Goal: Check status: Check status

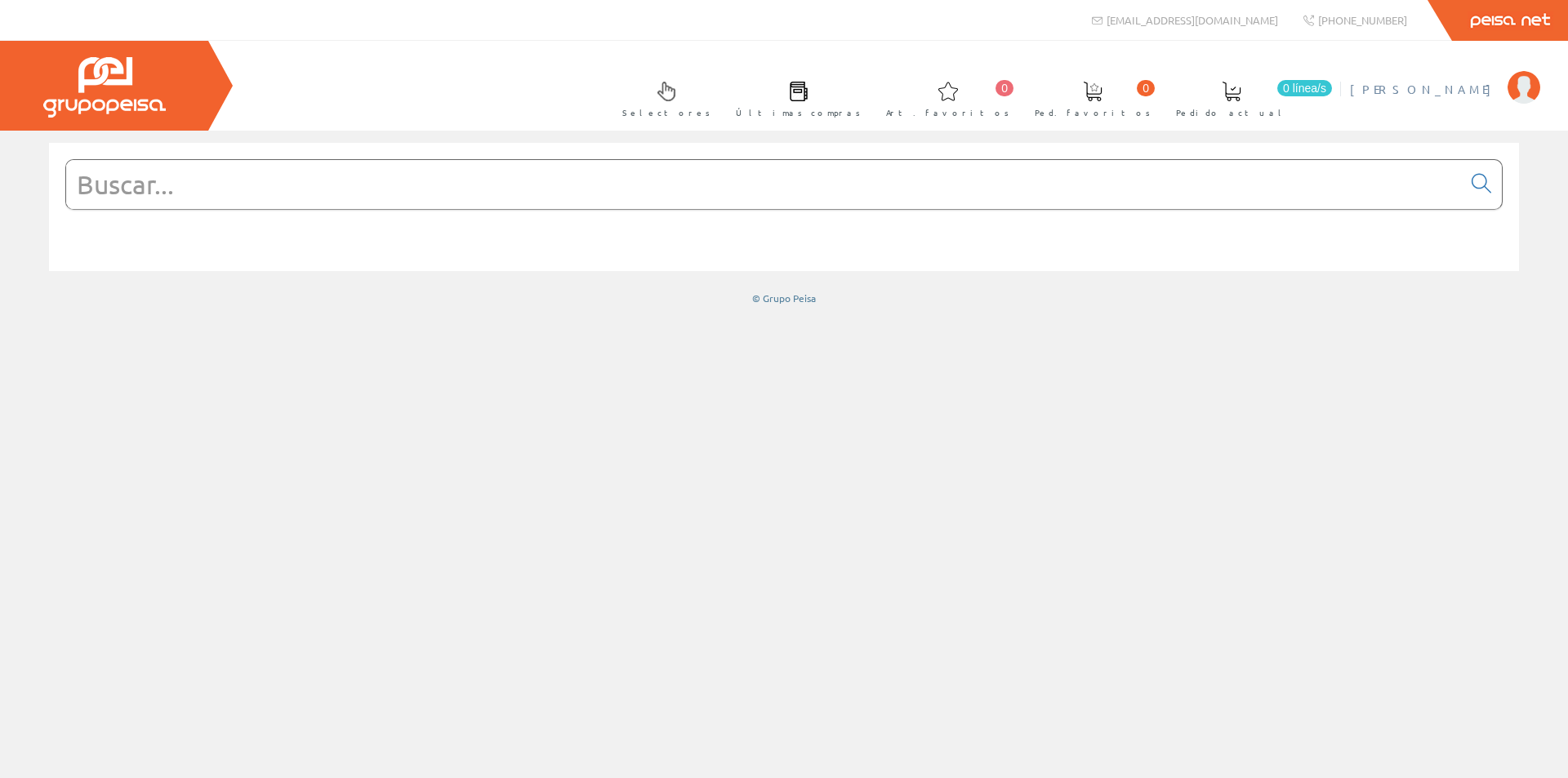
click at [1378, 84] on span "[PERSON_NAME] [PERSON_NAME]" at bounding box center [1425, 89] width 150 height 17
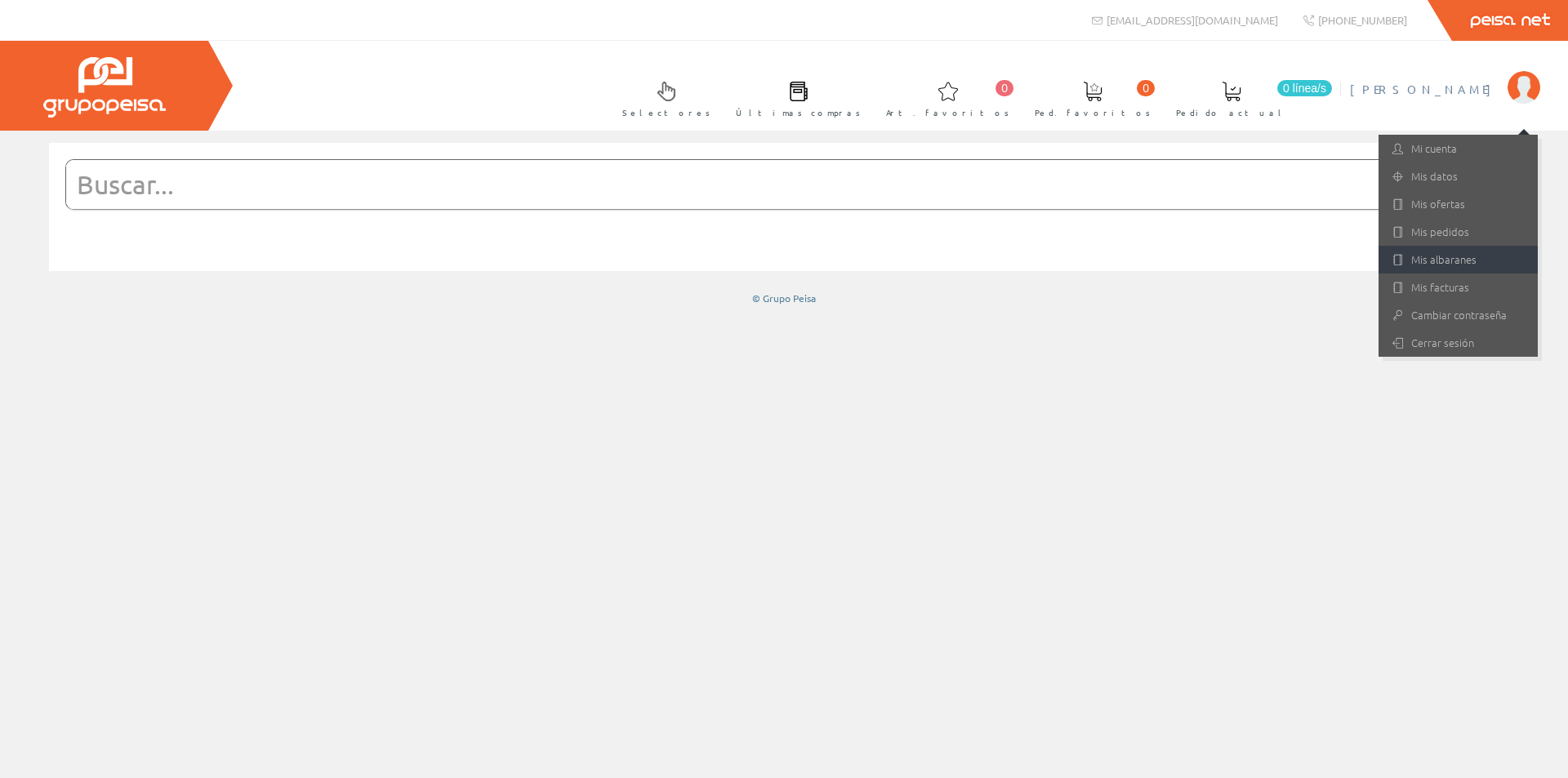
click at [1443, 266] on link "Mis albaranes" at bounding box center [1457, 260] width 159 height 28
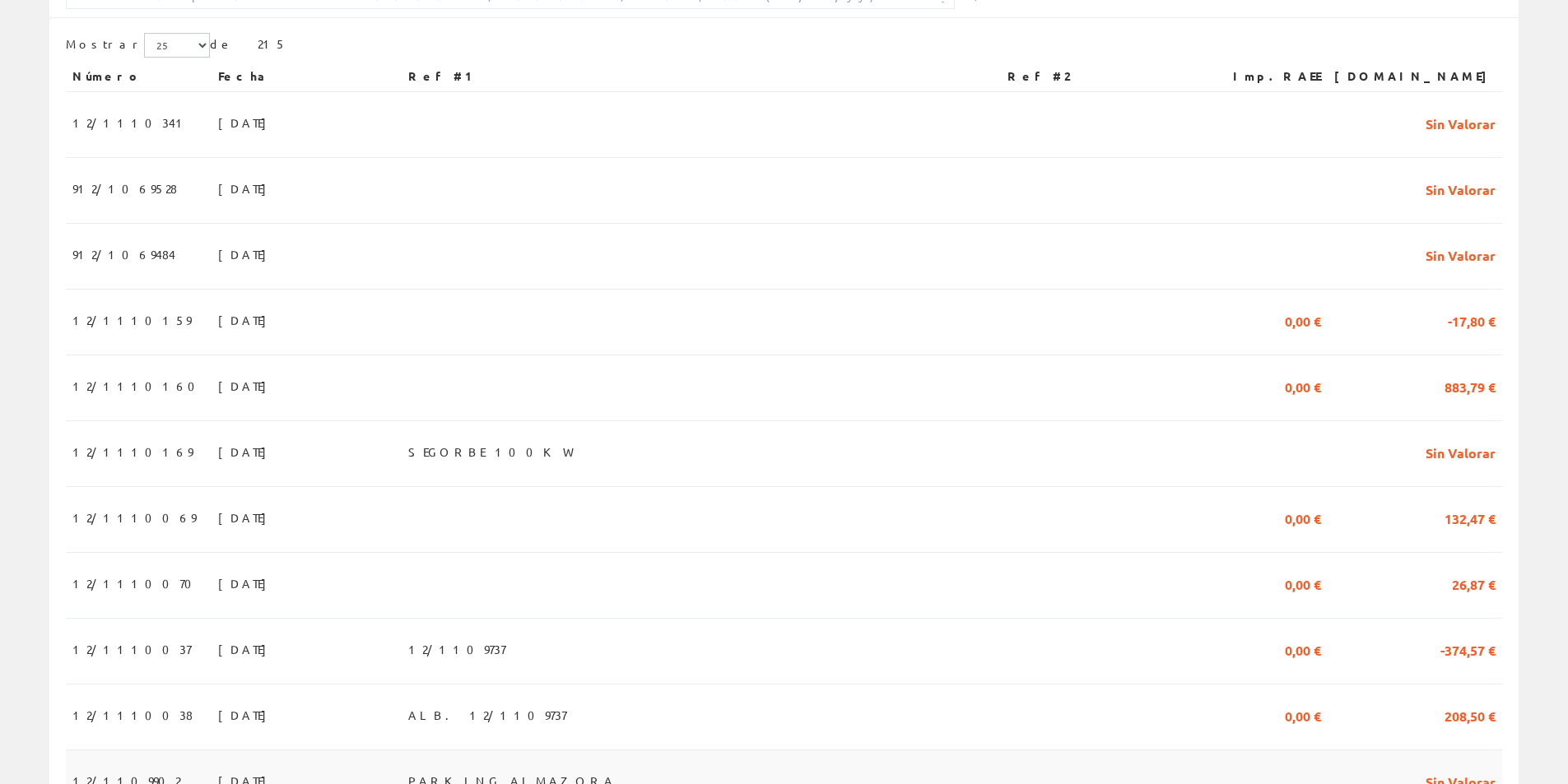
scroll to position [82, 0]
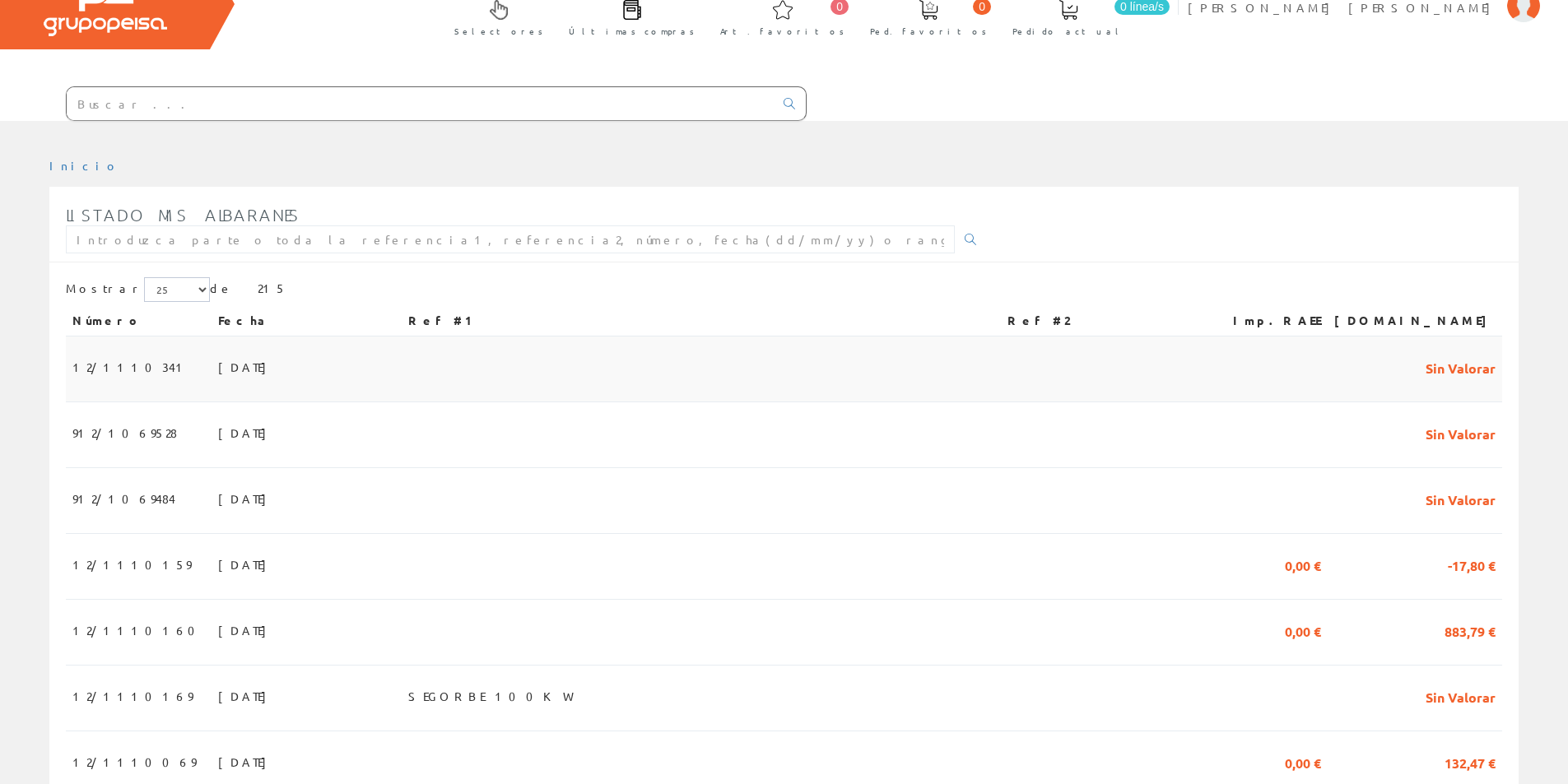
click at [115, 367] on span "12/1110341" at bounding box center [130, 367] width 117 height 28
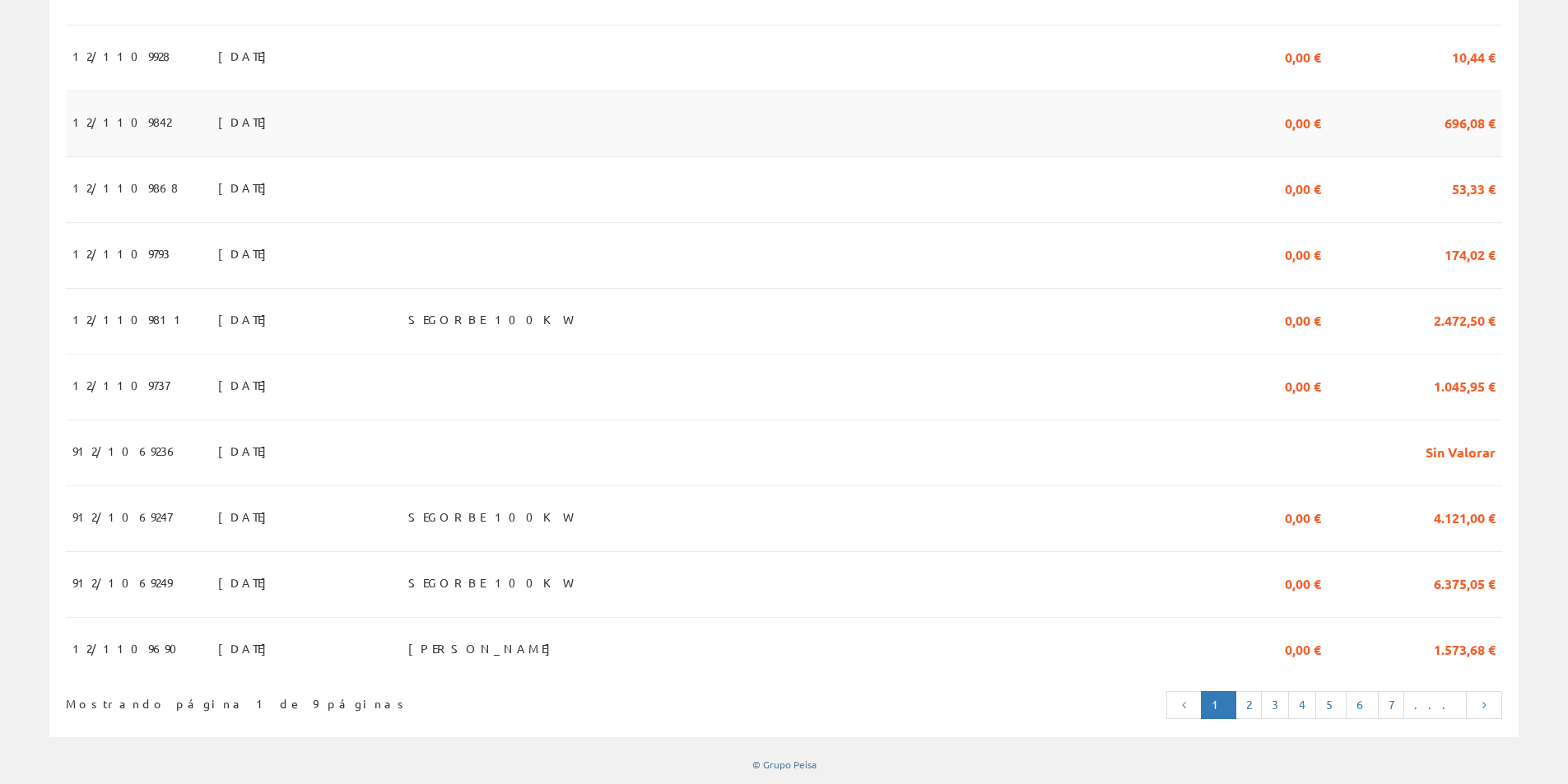
scroll to position [1402, 0]
click at [1262, 701] on link "2" at bounding box center [1249, 705] width 26 height 28
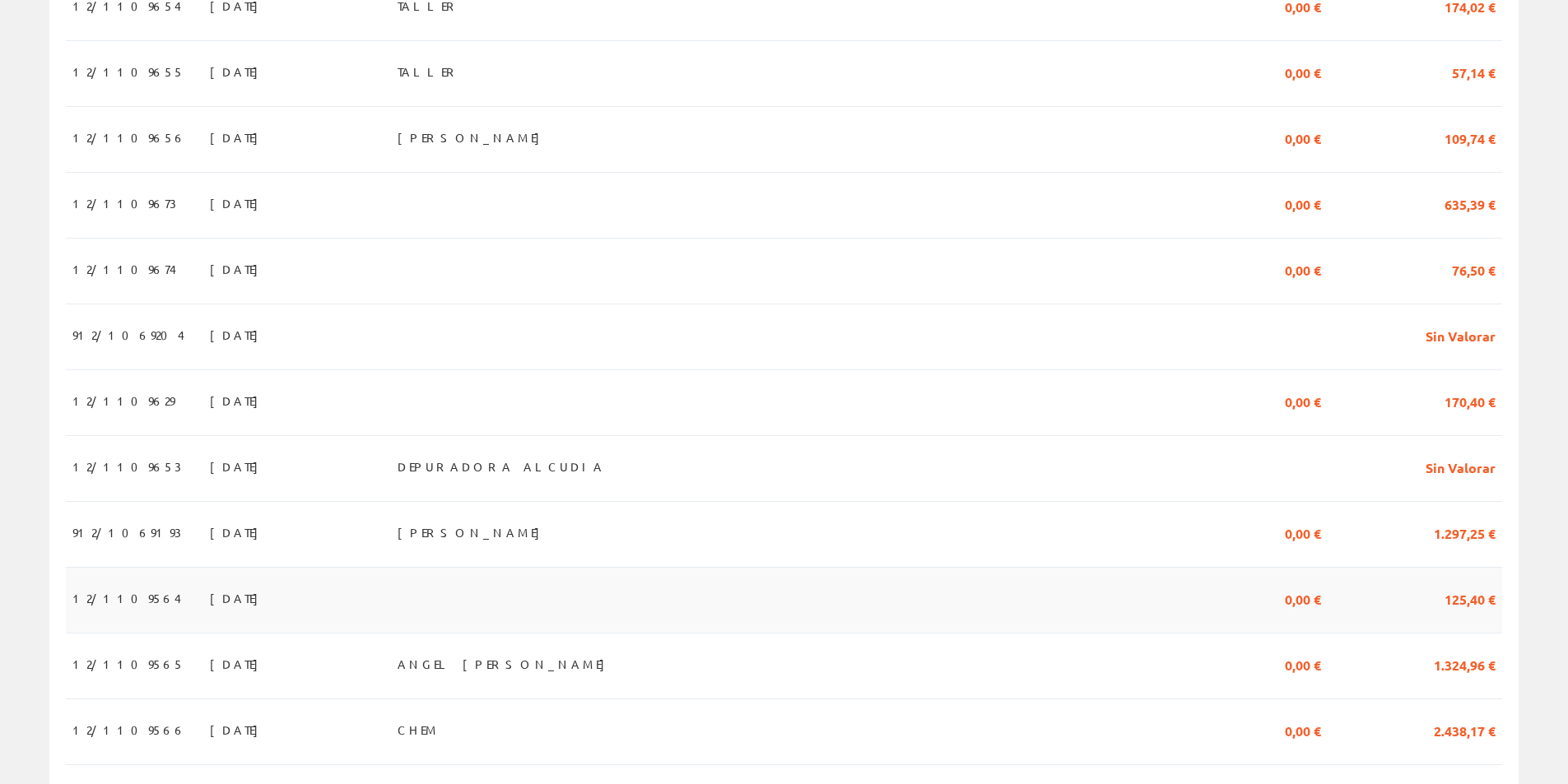
scroll to position [579, 0]
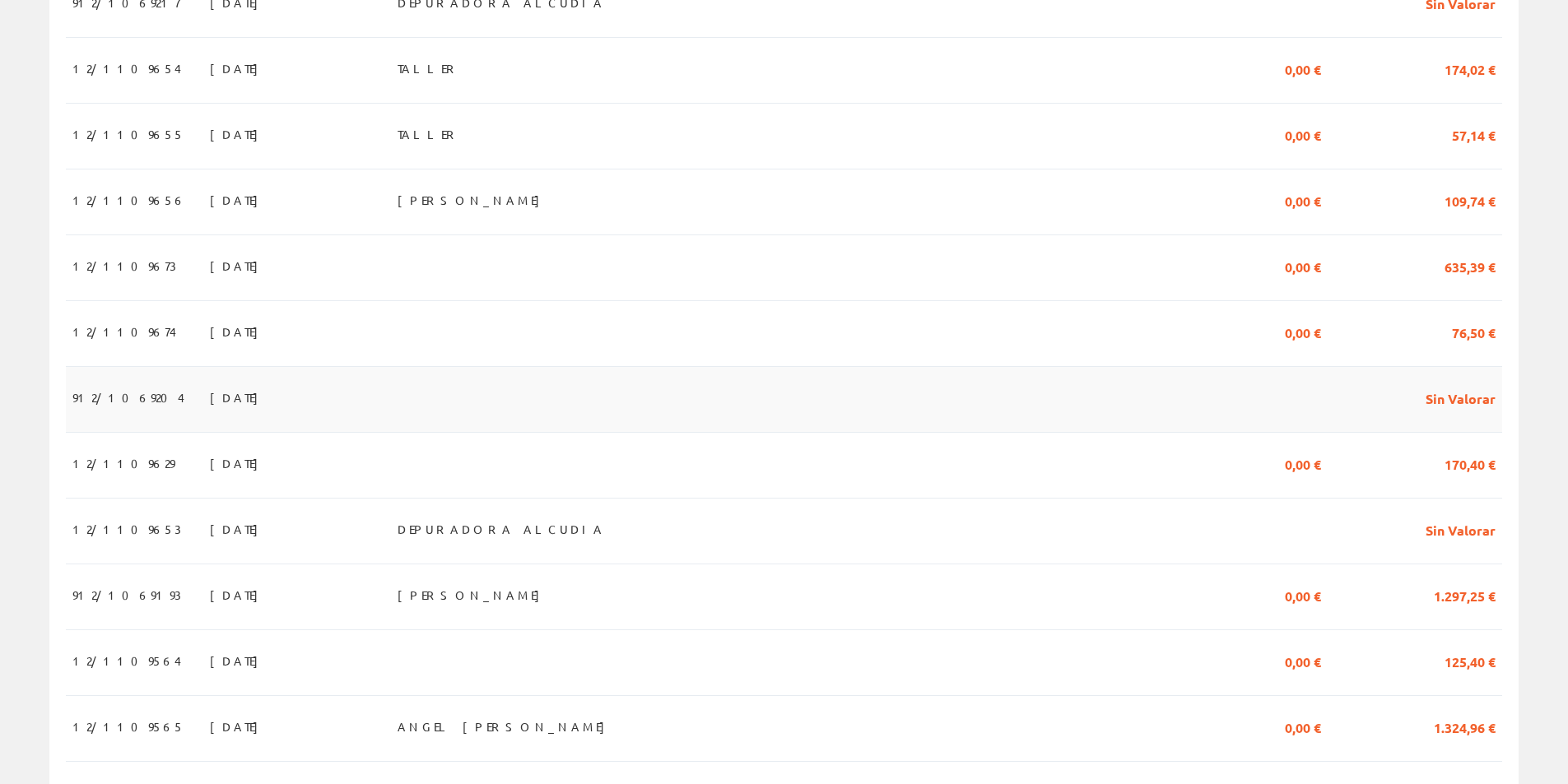
click at [118, 399] on span "912/1069204" at bounding box center [128, 398] width 112 height 28
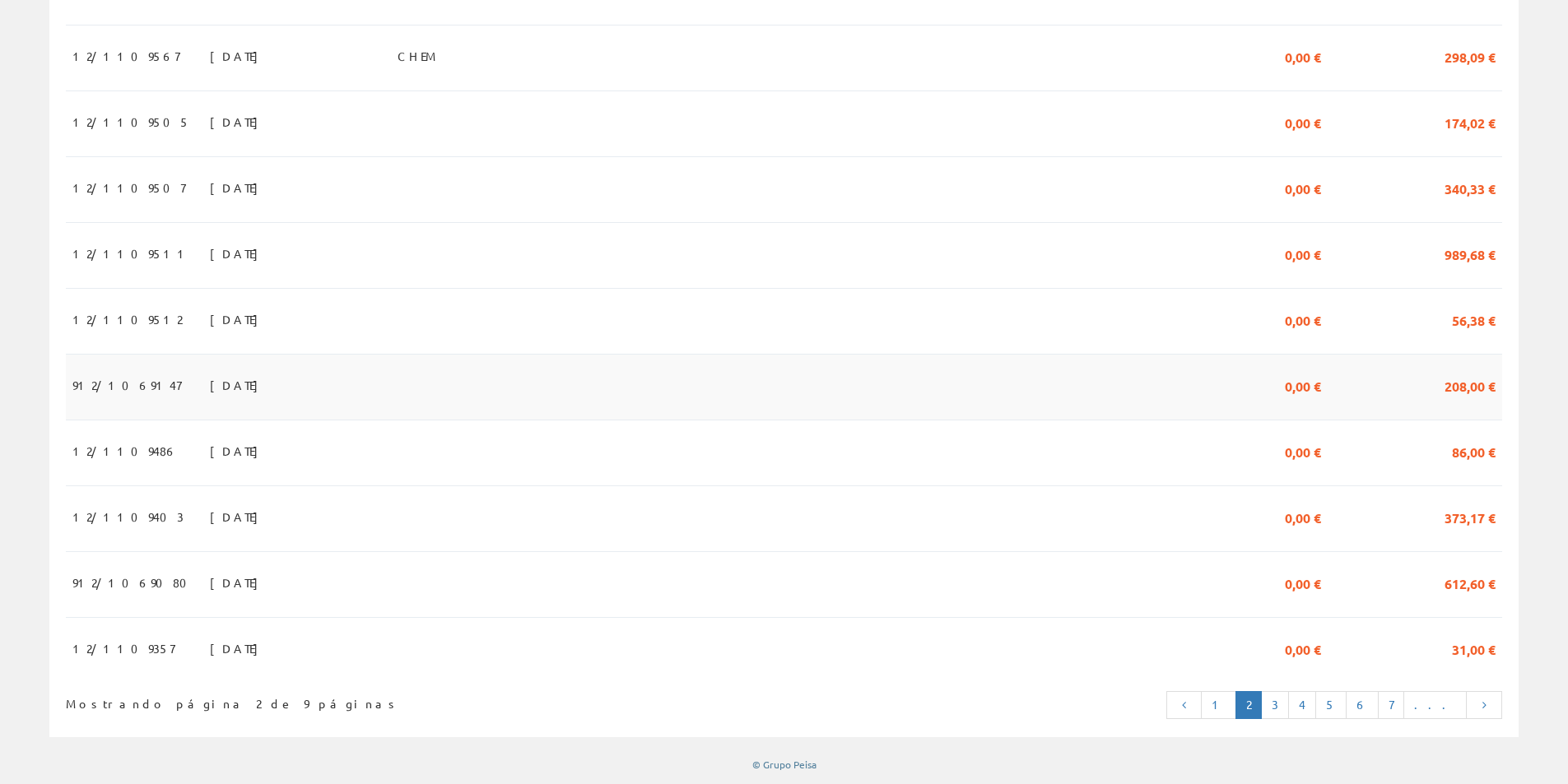
scroll to position [1402, 0]
click at [1236, 706] on link "1" at bounding box center [1219, 705] width 36 height 28
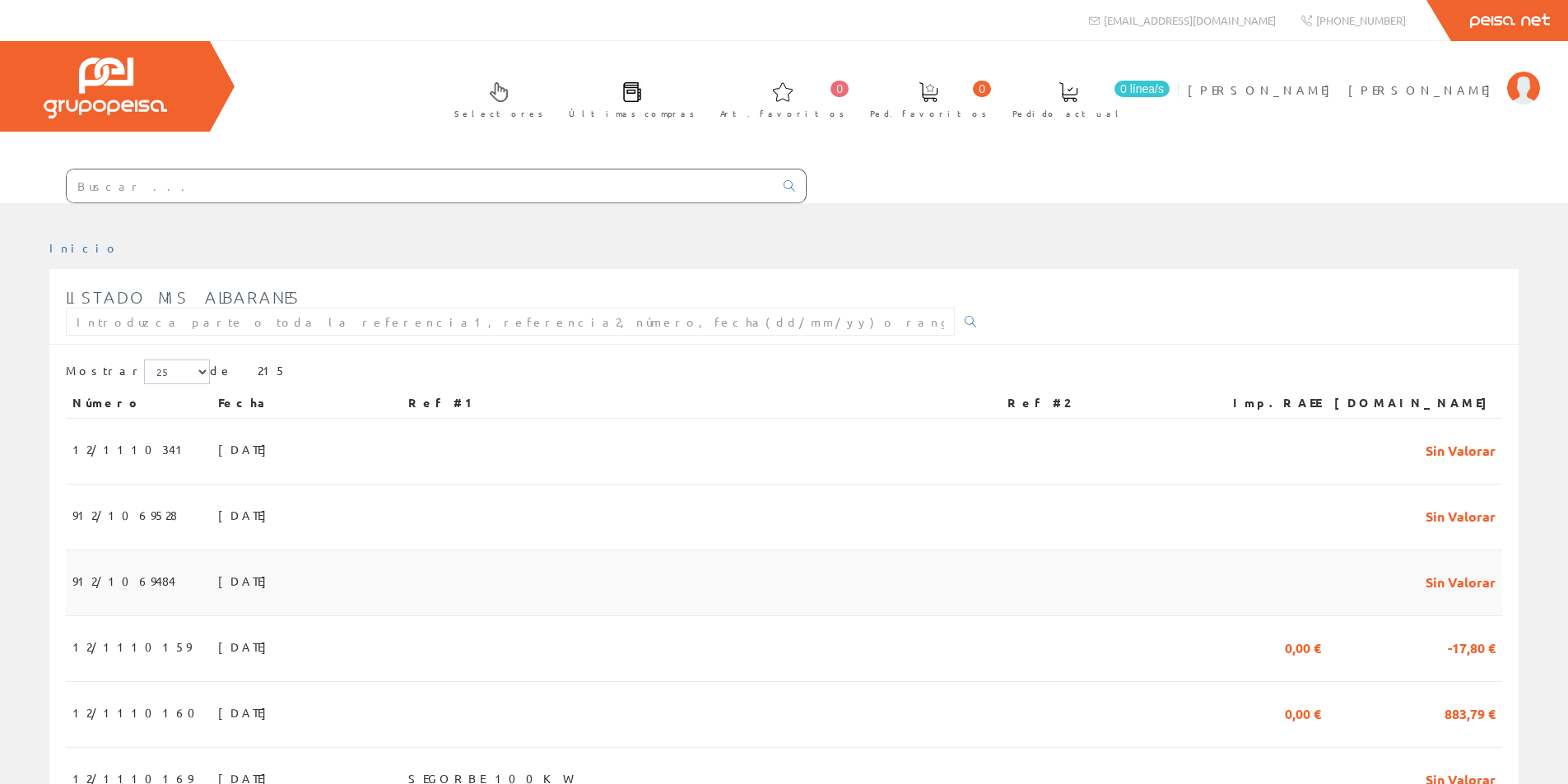
click at [126, 584] on span "912/1069484" at bounding box center [124, 581] width 103 height 28
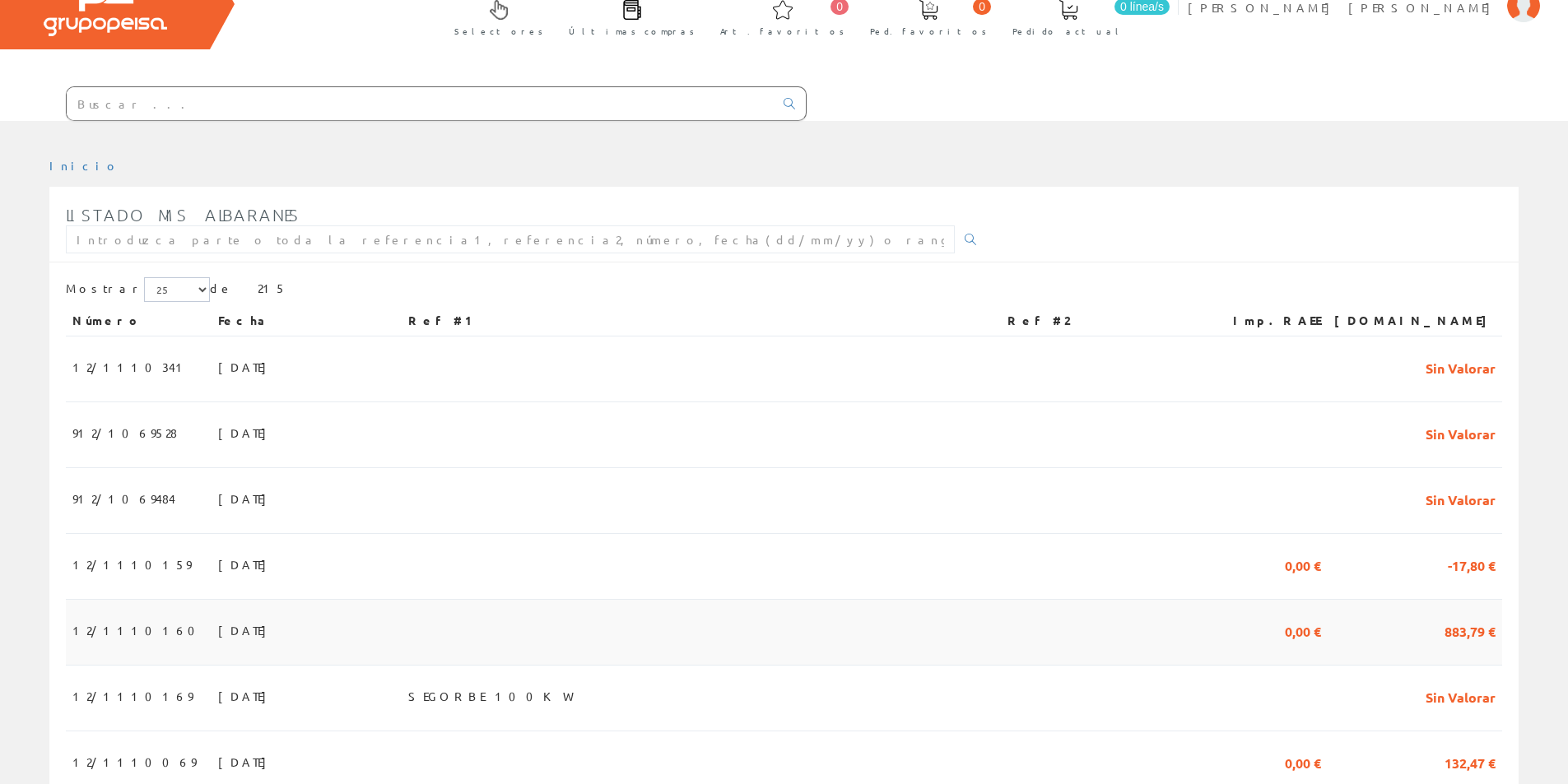
click at [141, 641] on td "12/1110160" at bounding box center [139, 633] width 146 height 66
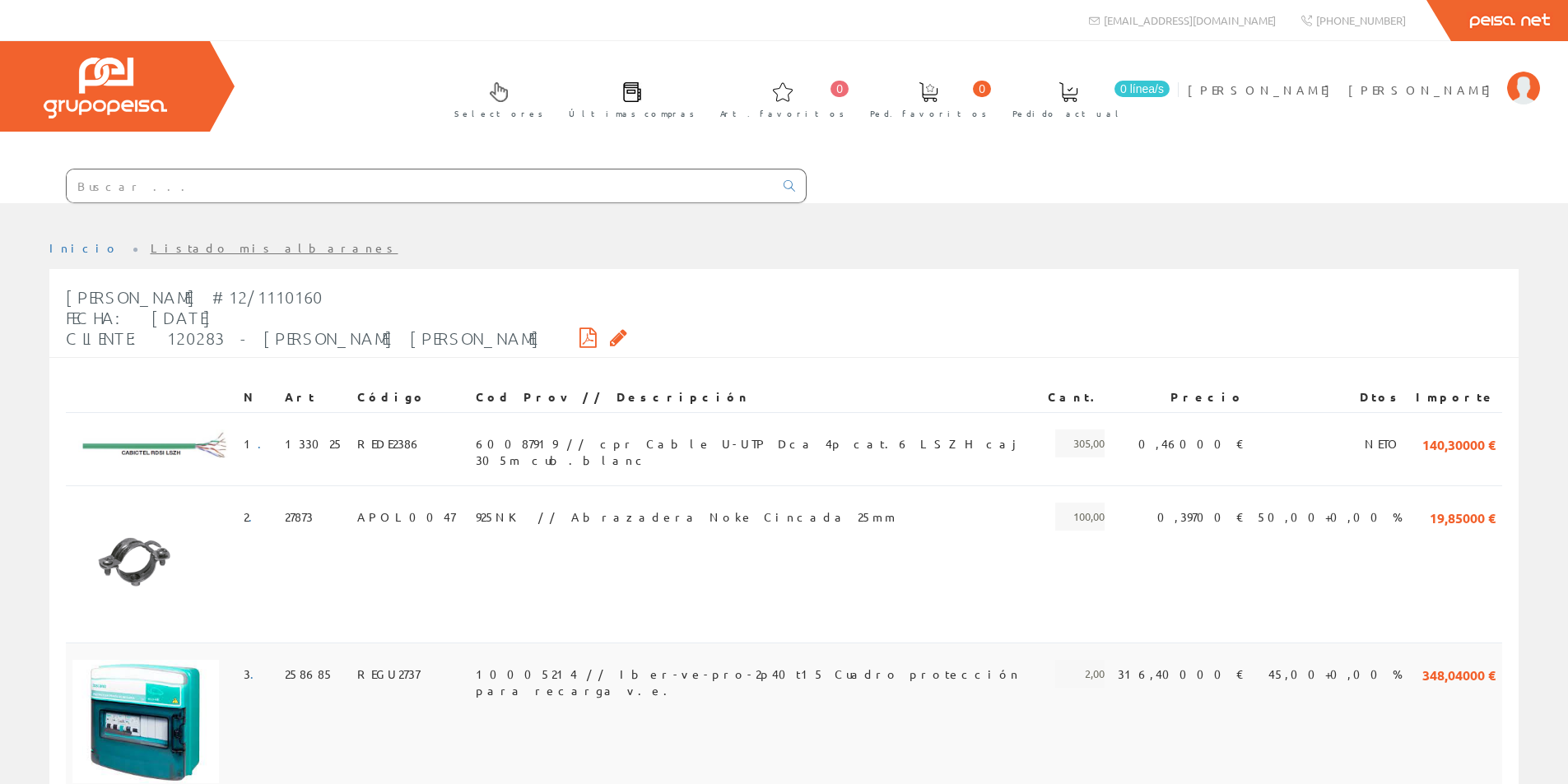
click at [747, 737] on td "10005214 // Iber-ve-pro-2p40t15 Cuadro protección para recarga v.e." at bounding box center [755, 721] width 572 height 157
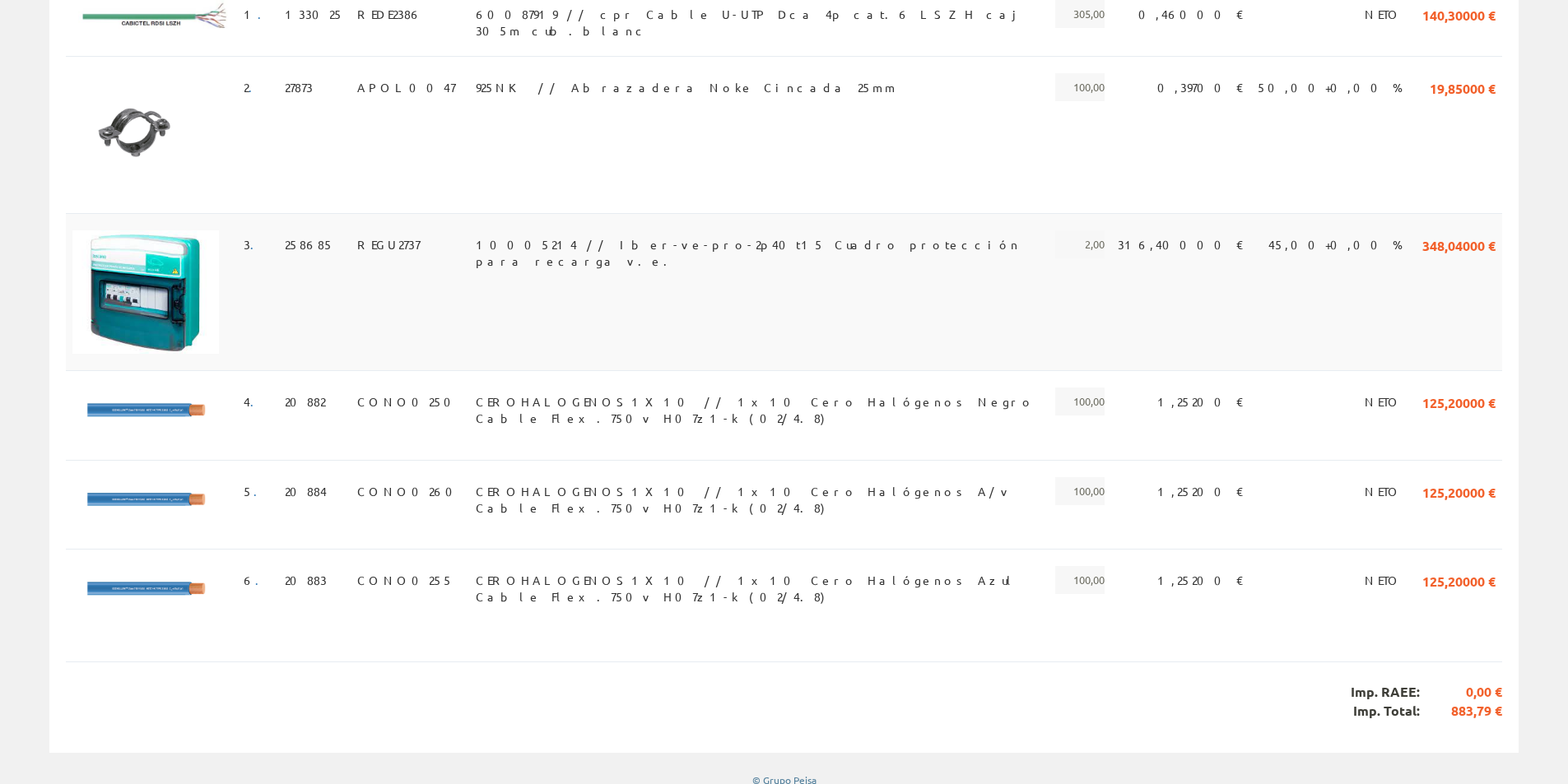
scroll to position [436, 0]
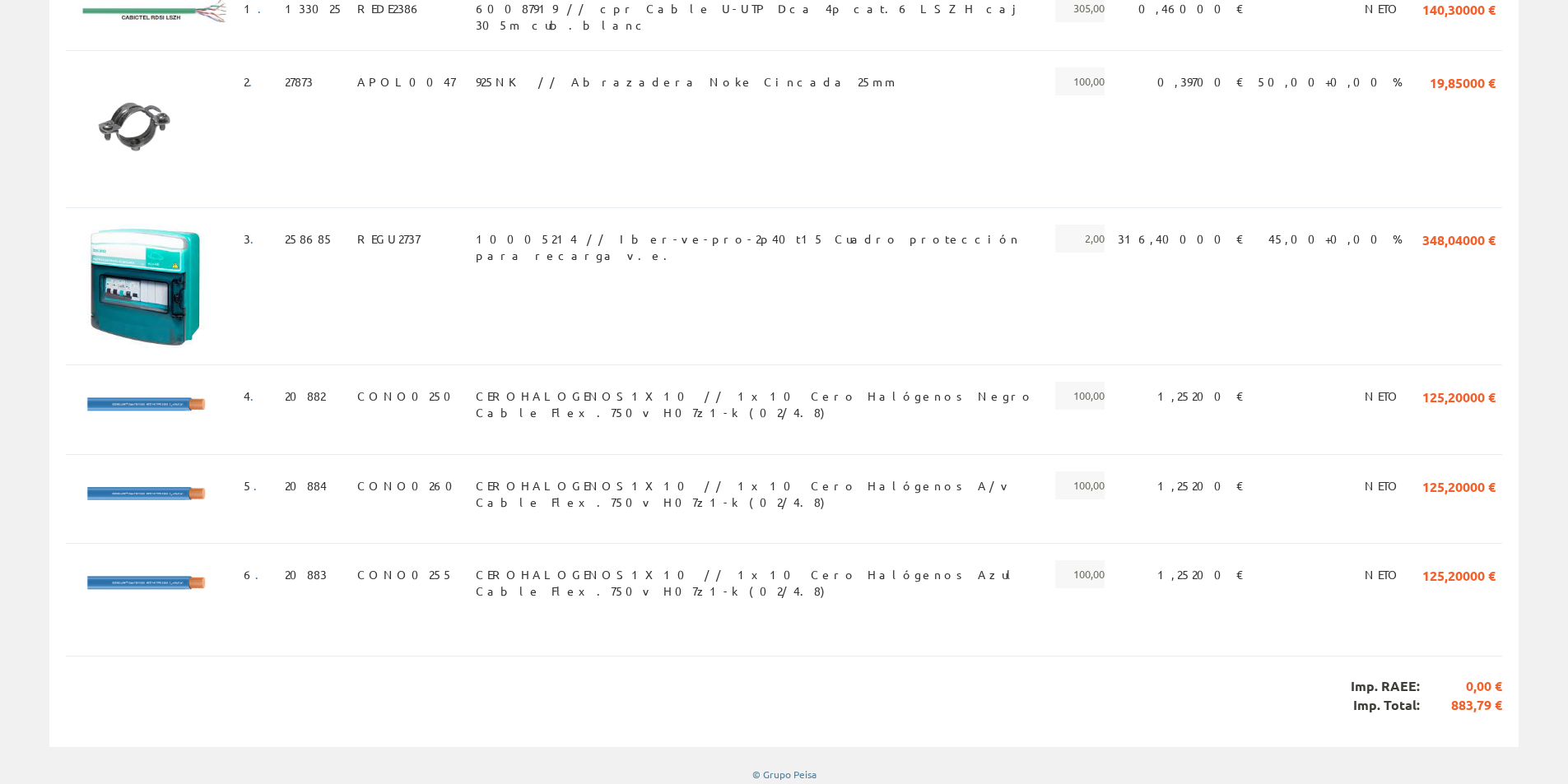
click at [1222, 727] on div "Albarán #12/1110160 Fecha: 22/09/2025 Cliente: 120283 - CANDIDO BALLESTER S.L. …" at bounding box center [784, 289] width 1470 height 913
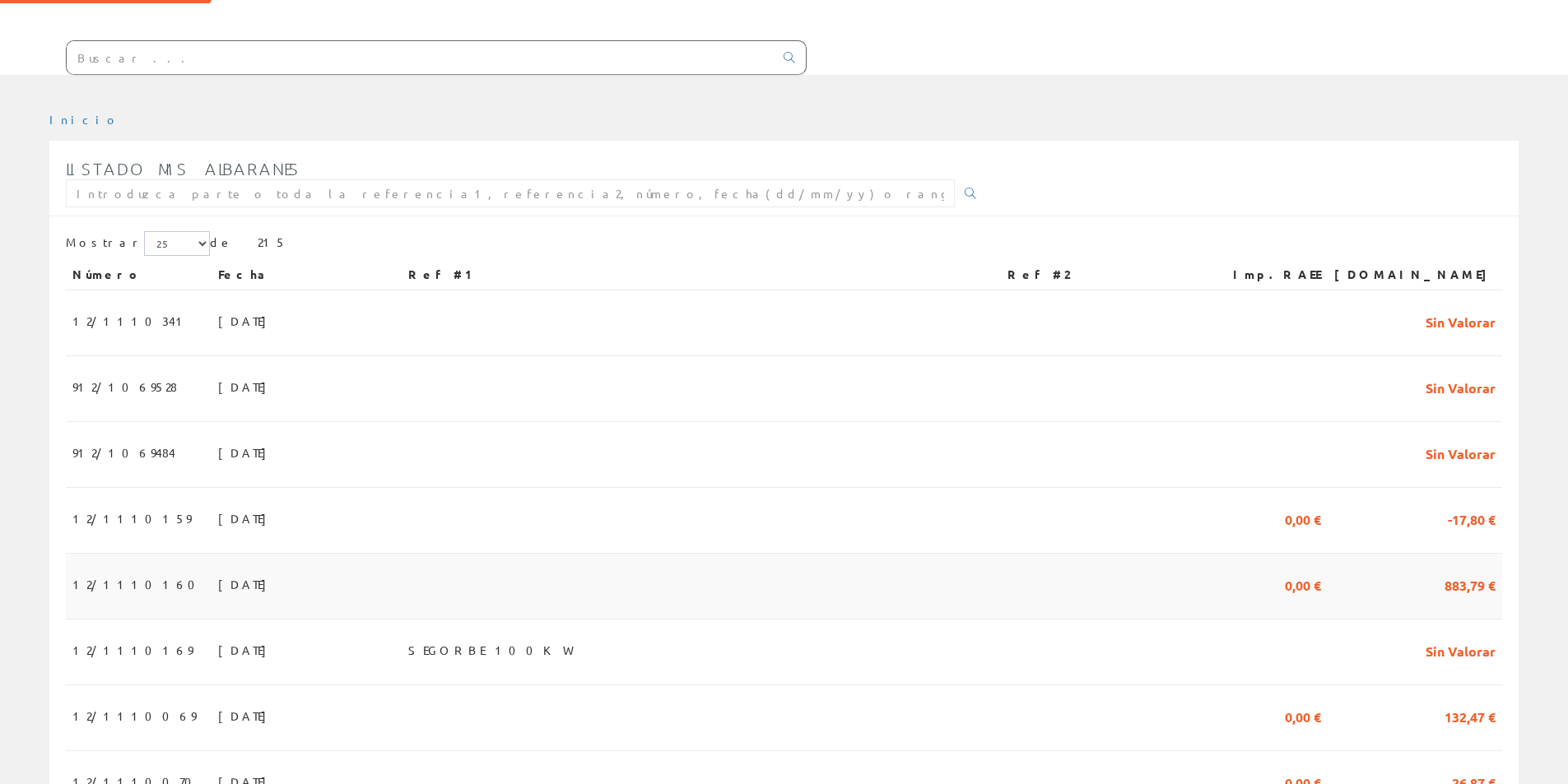
scroll to position [165, 0]
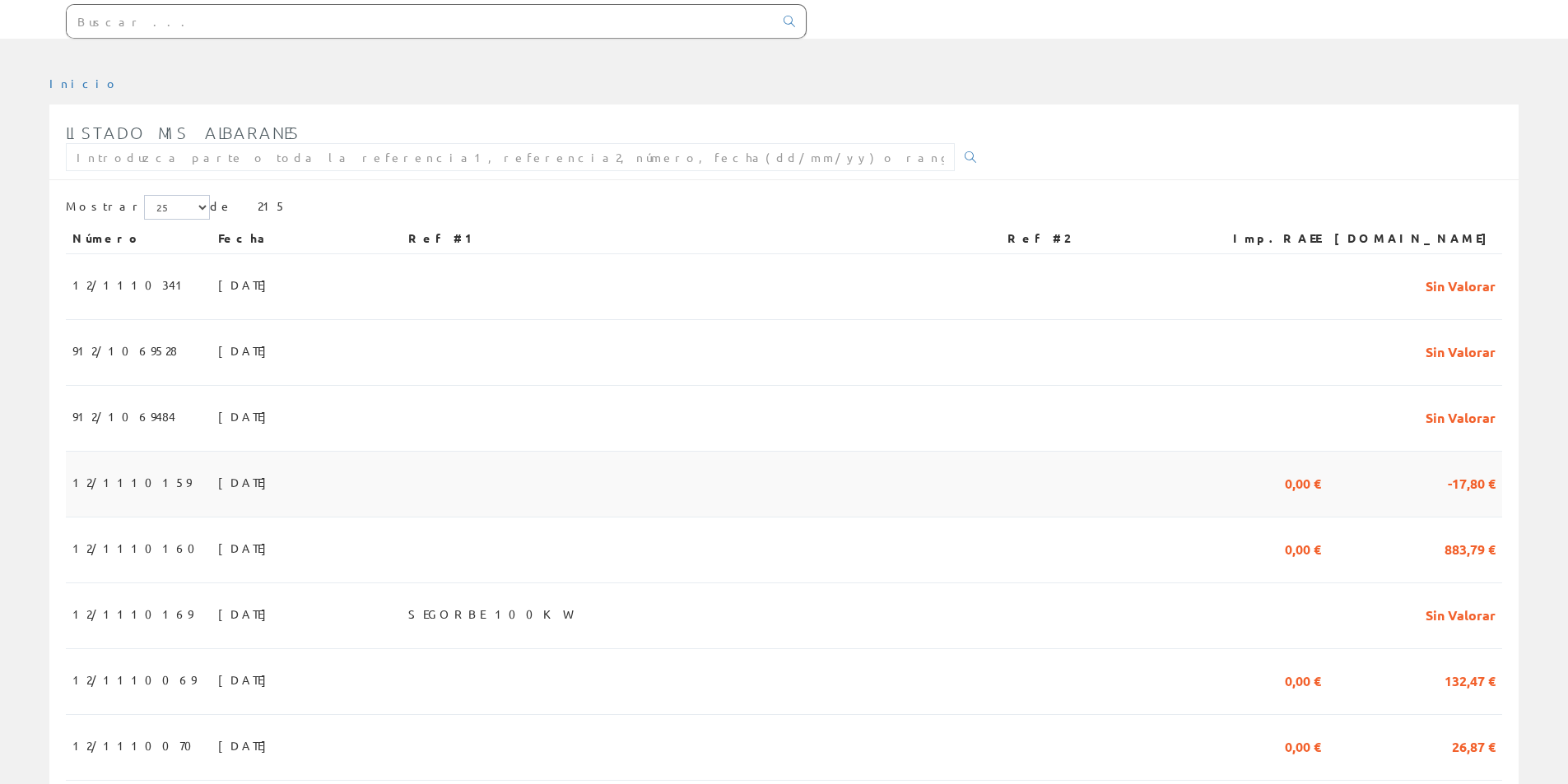
click at [132, 479] on span "12/1110159" at bounding box center [131, 482] width 119 height 28
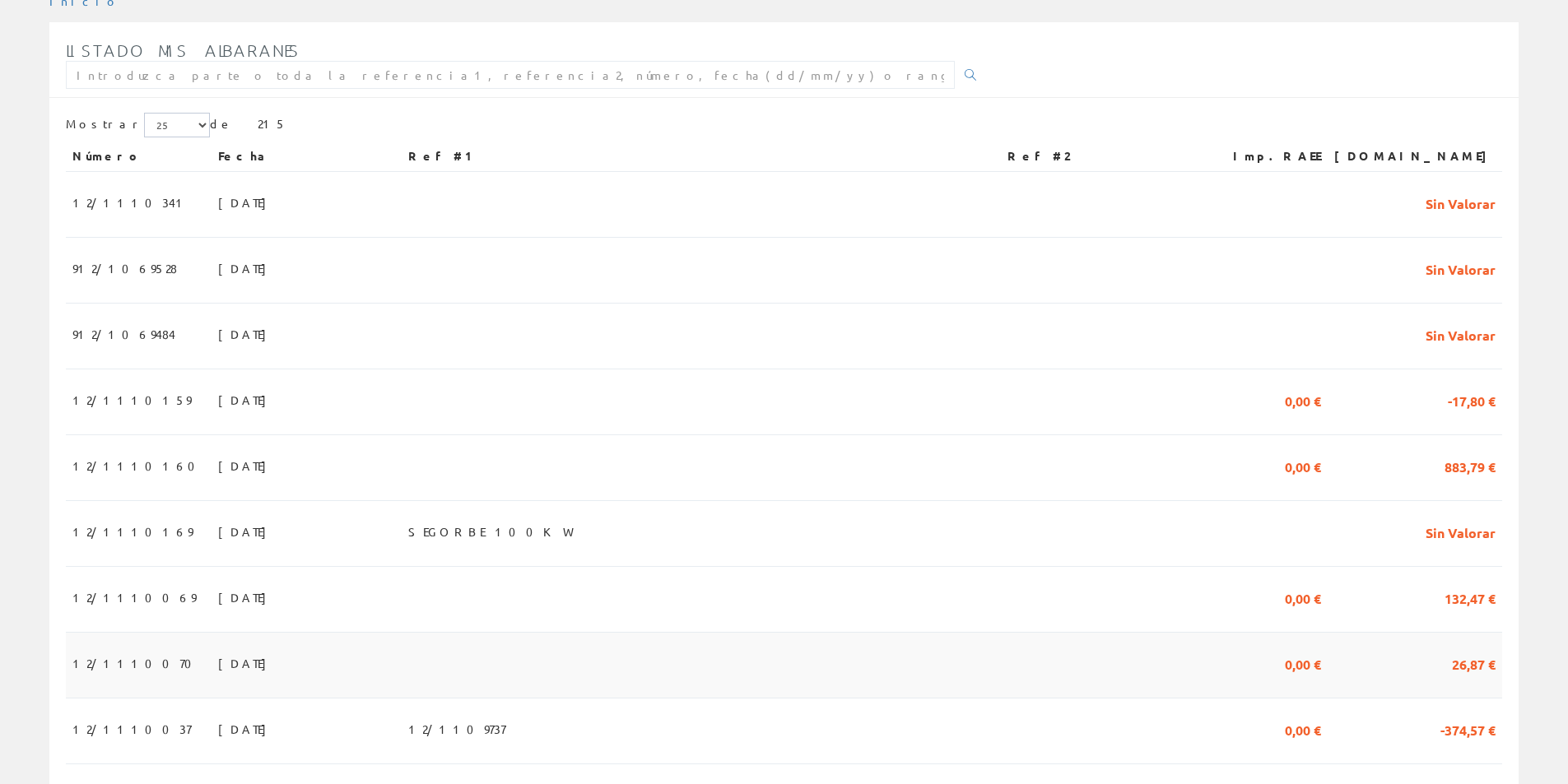
click at [212, 675] on td "18/09/2025" at bounding box center [306, 666] width 190 height 66
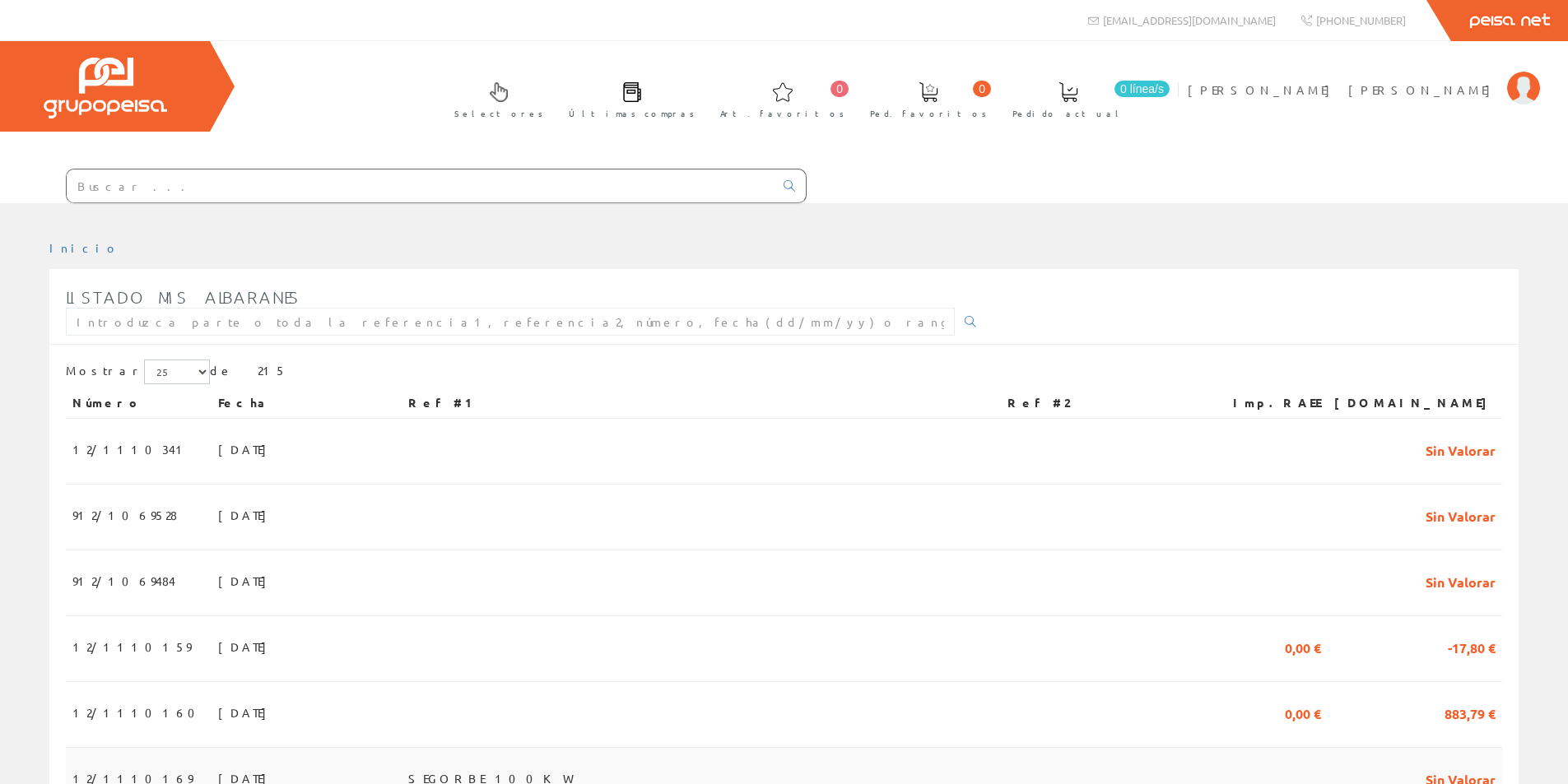
scroll to position [247, 0]
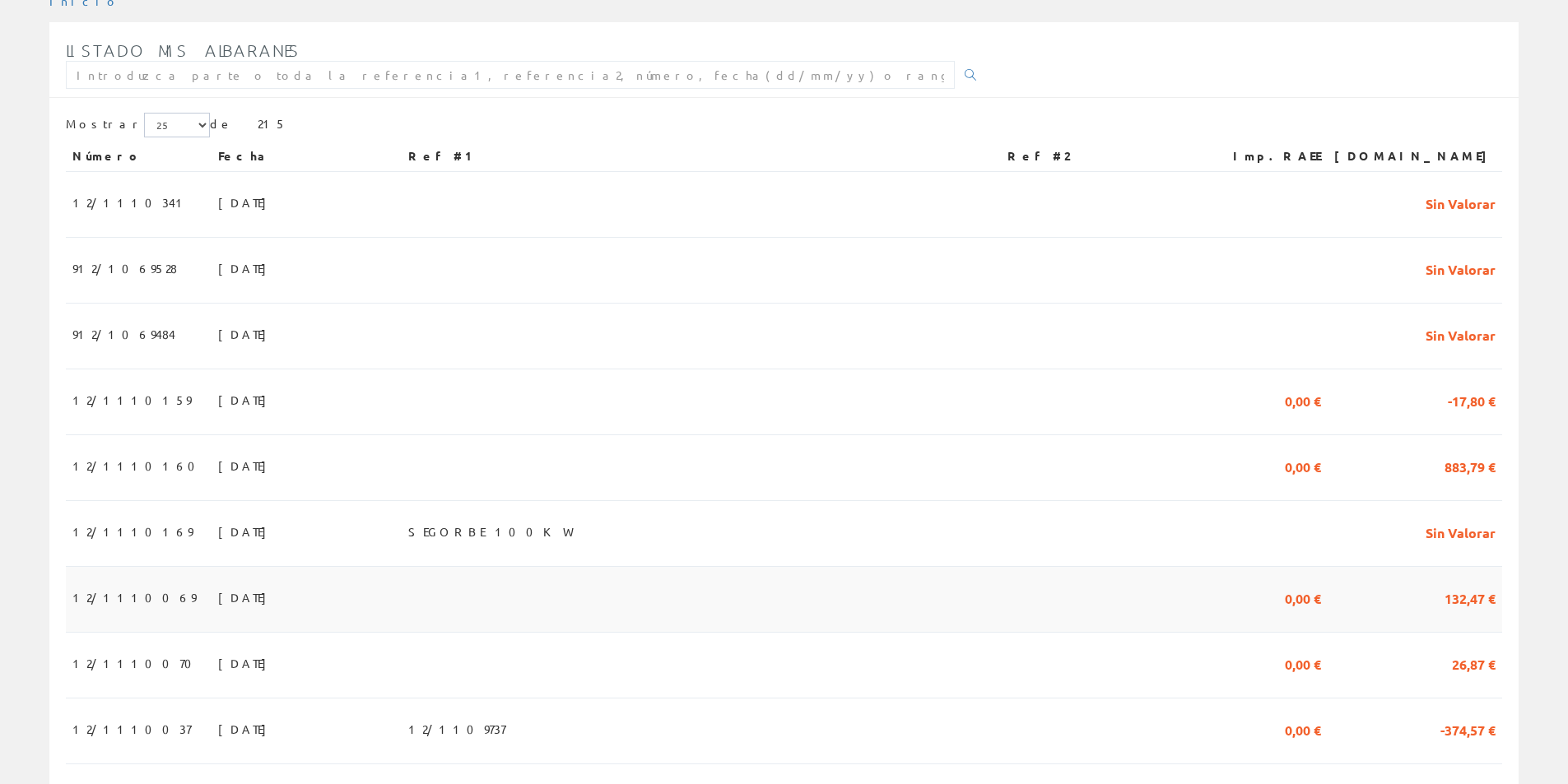
click at [218, 609] on span "[DATE]" at bounding box center [246, 598] width 57 height 28
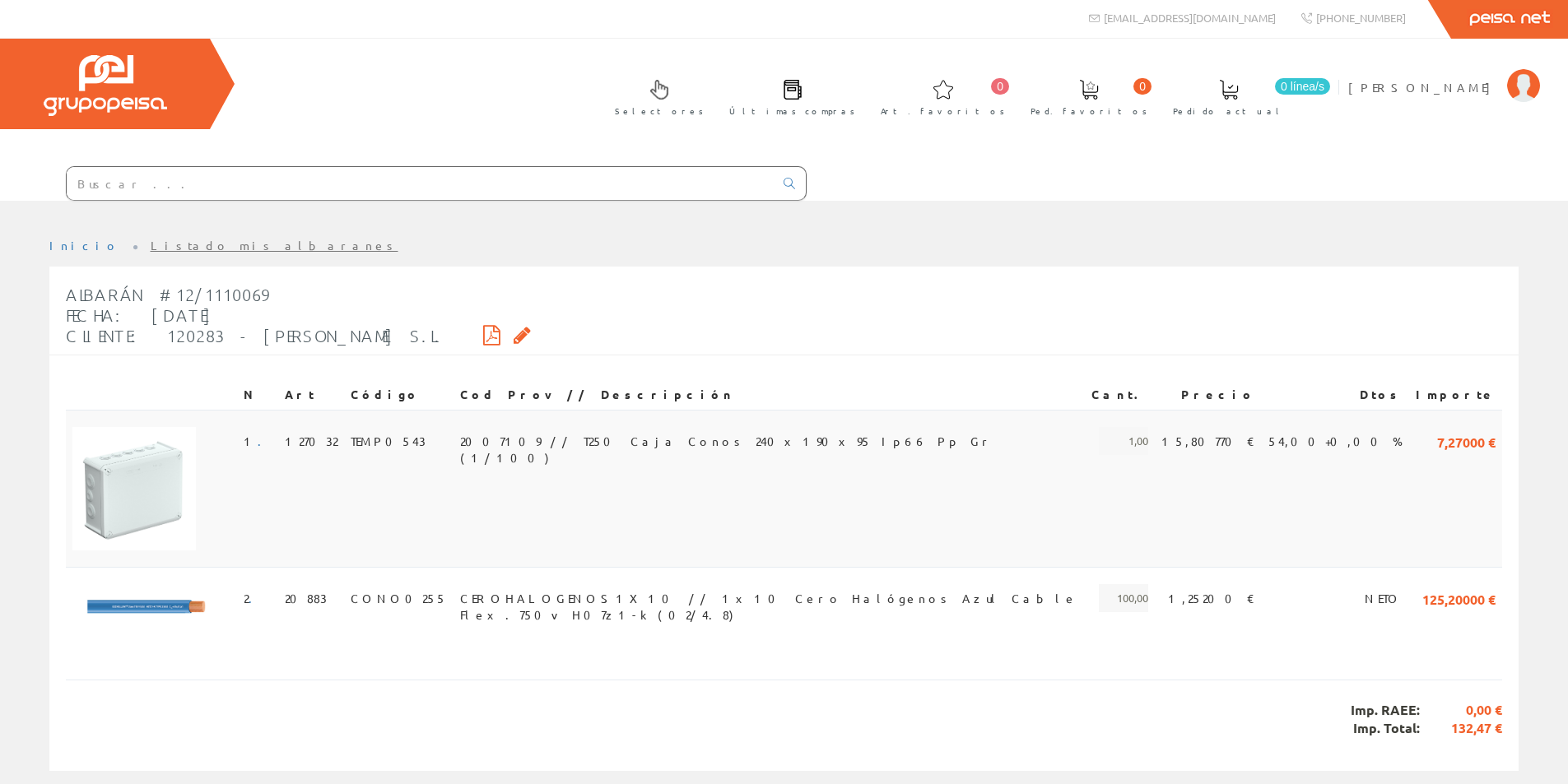
scroll to position [34, 0]
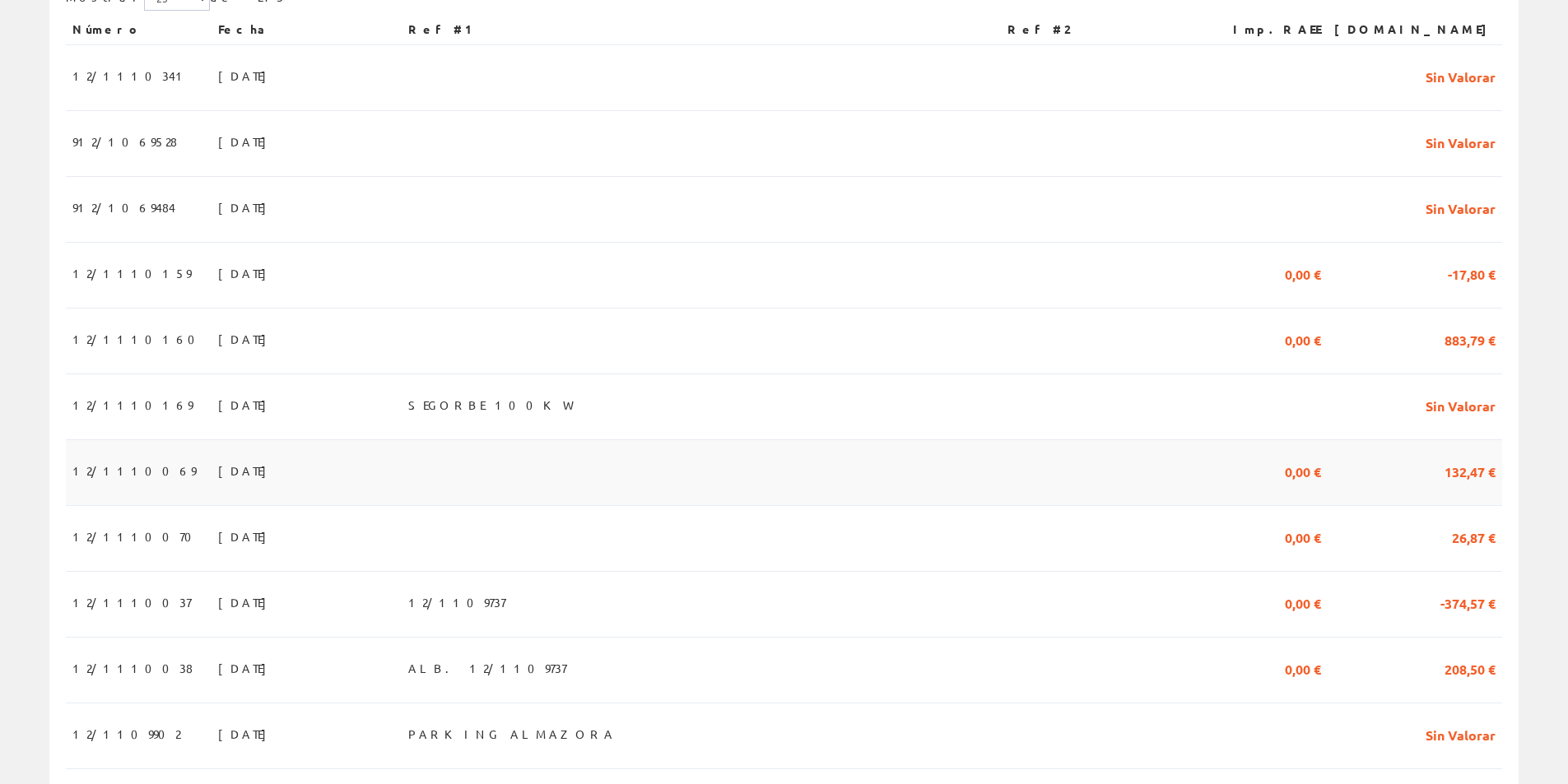
scroll to position [411, 0]
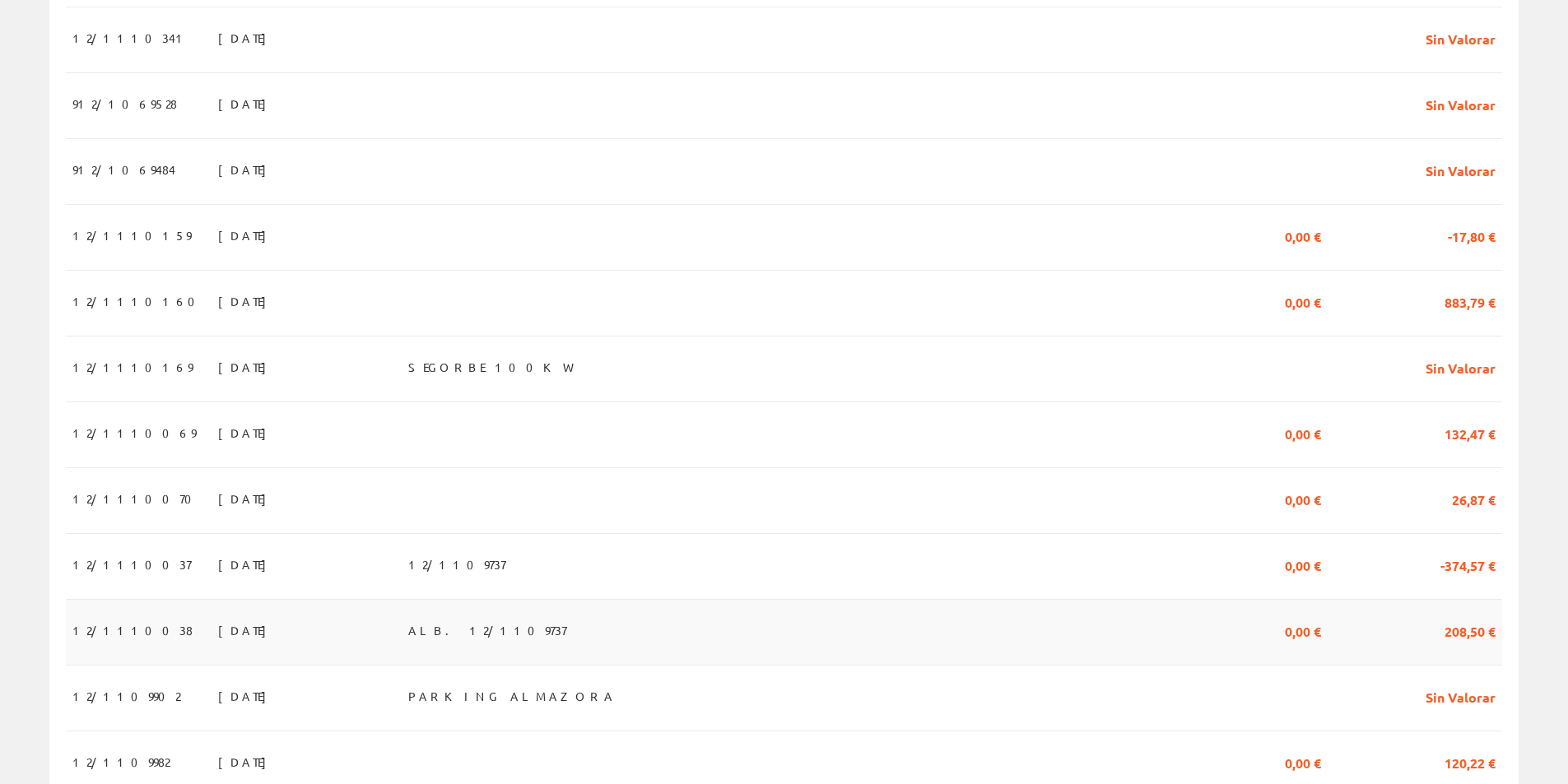
click at [218, 643] on span "[DATE]" at bounding box center [246, 630] width 57 height 28
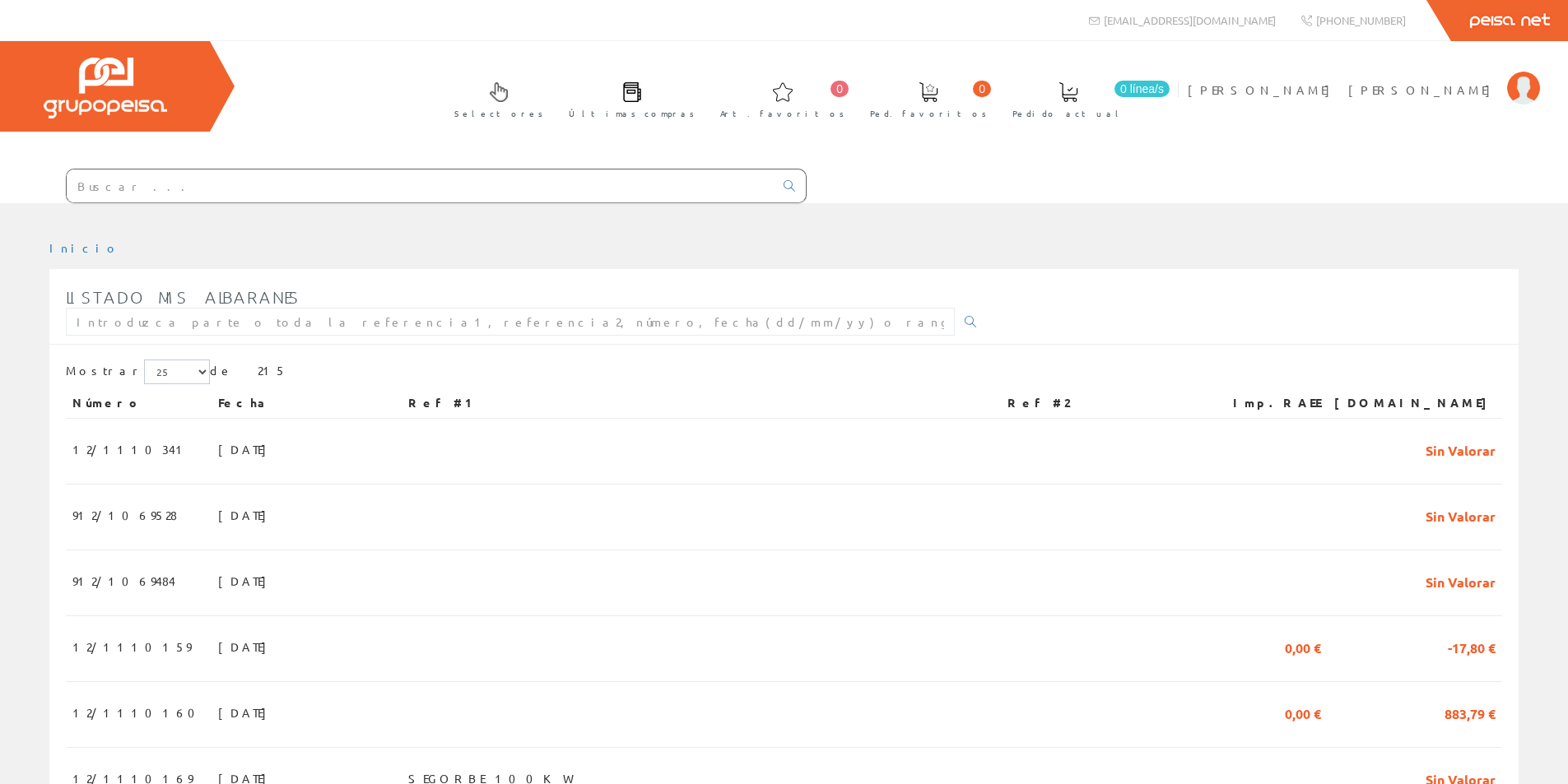
scroll to position [411, 0]
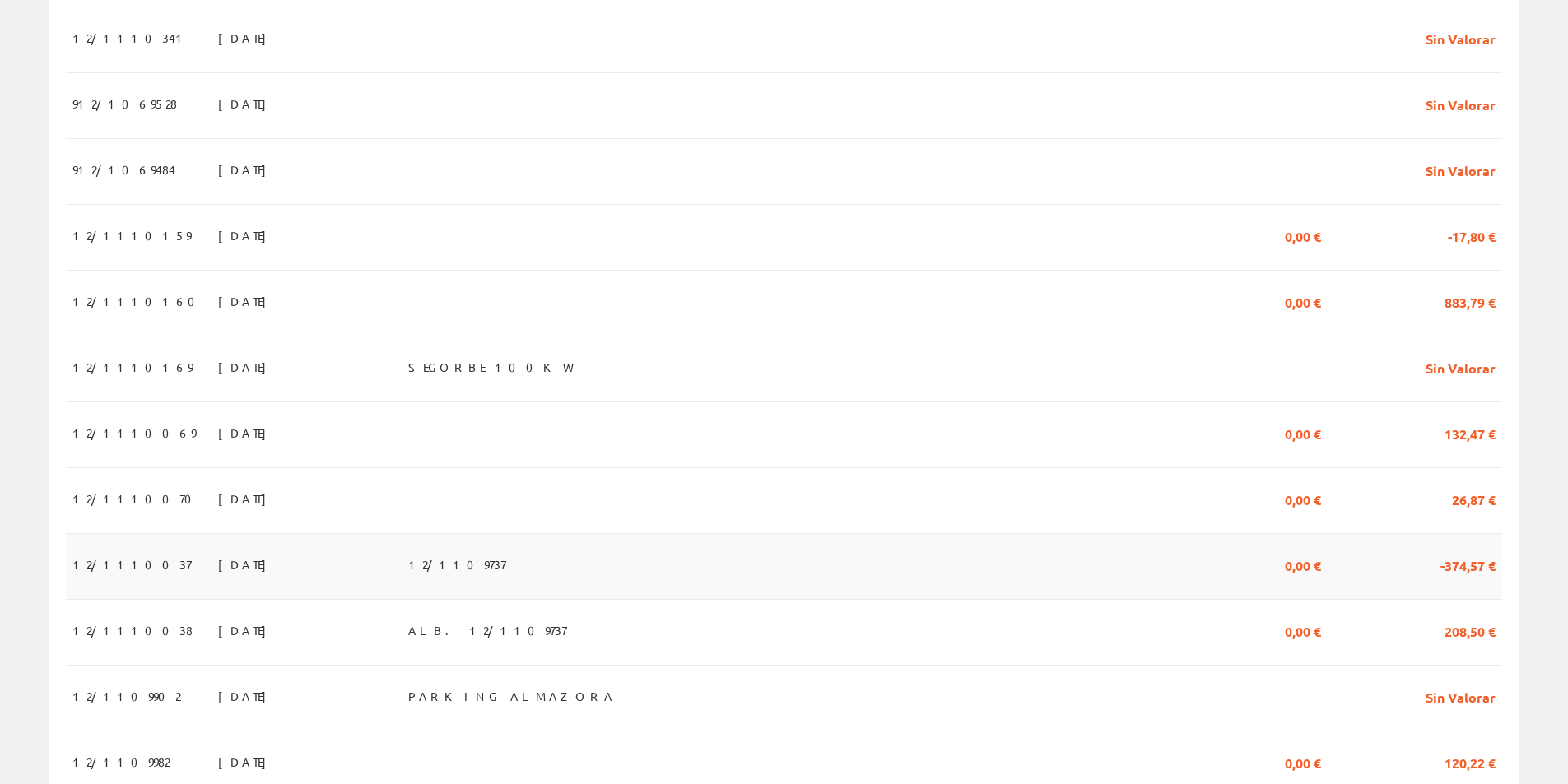
click at [118, 568] on span "12/1110037" at bounding box center [131, 565] width 119 height 28
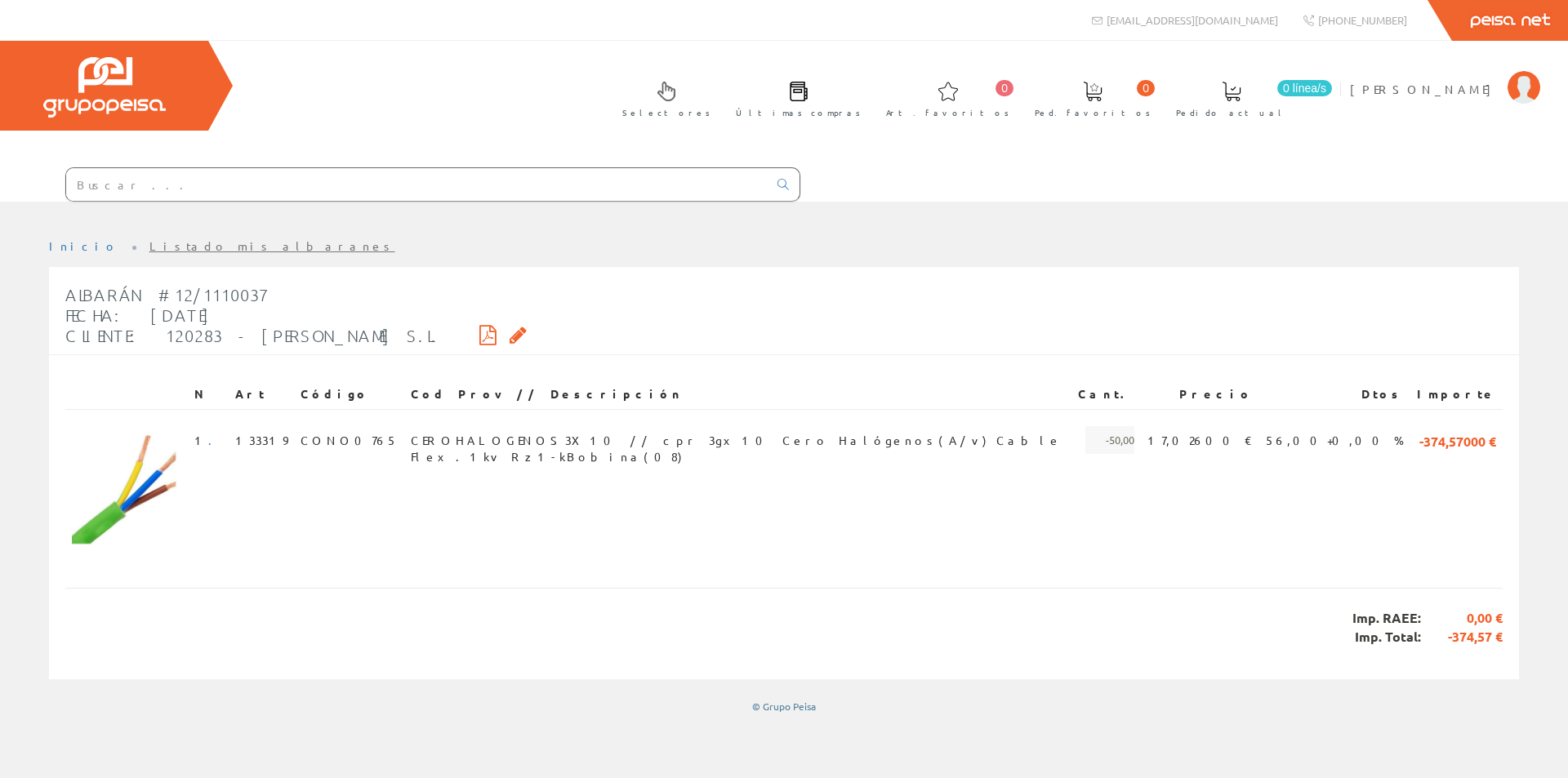
click at [1200, 655] on div "Imp. RAEE: 0,00 € Imp. Total: -374,57 €" at bounding box center [784, 627] width 1438 height 79
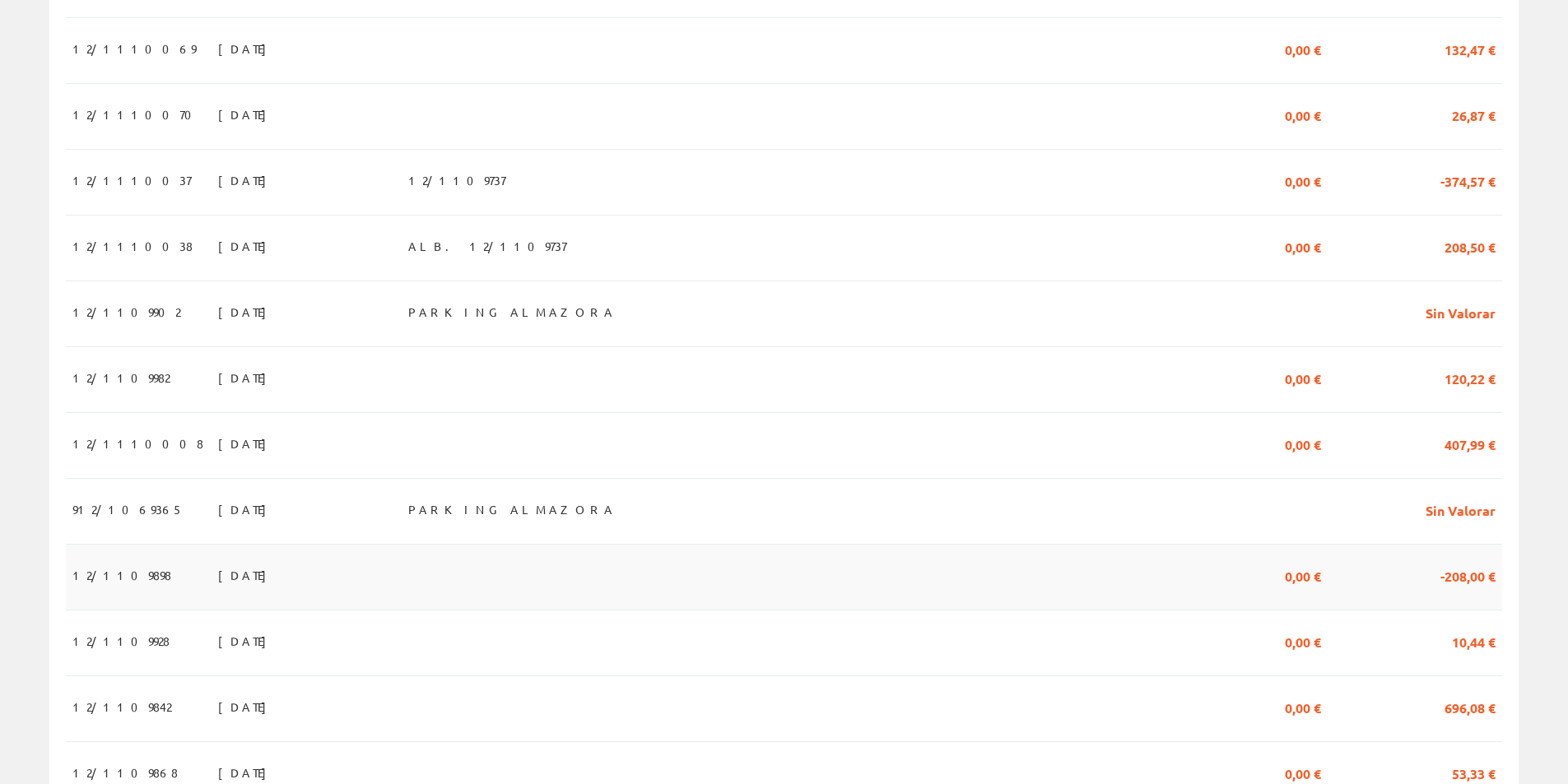
scroll to position [823, 0]
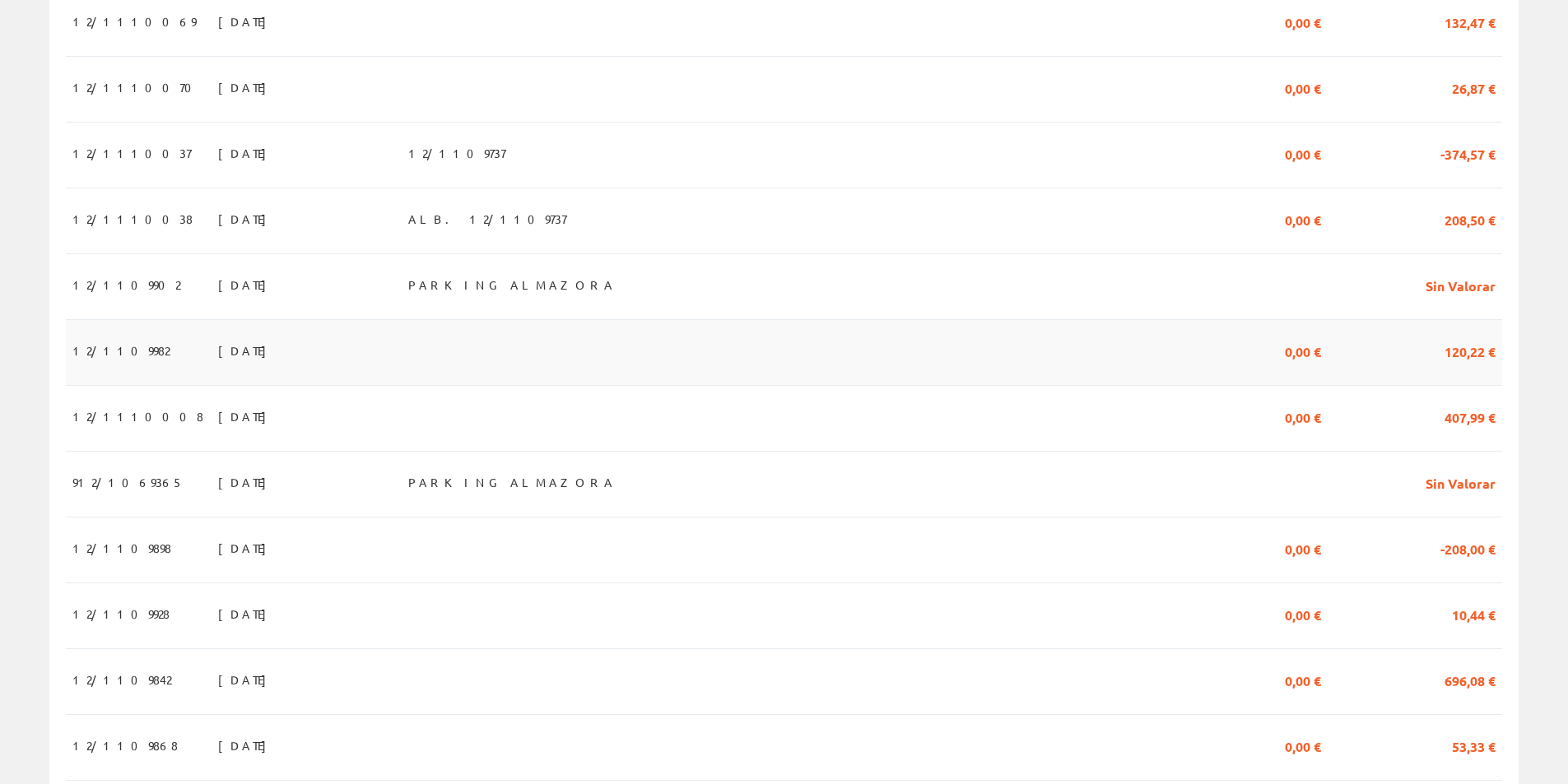
click at [124, 361] on span "12/1109982" at bounding box center [121, 350] width 97 height 28
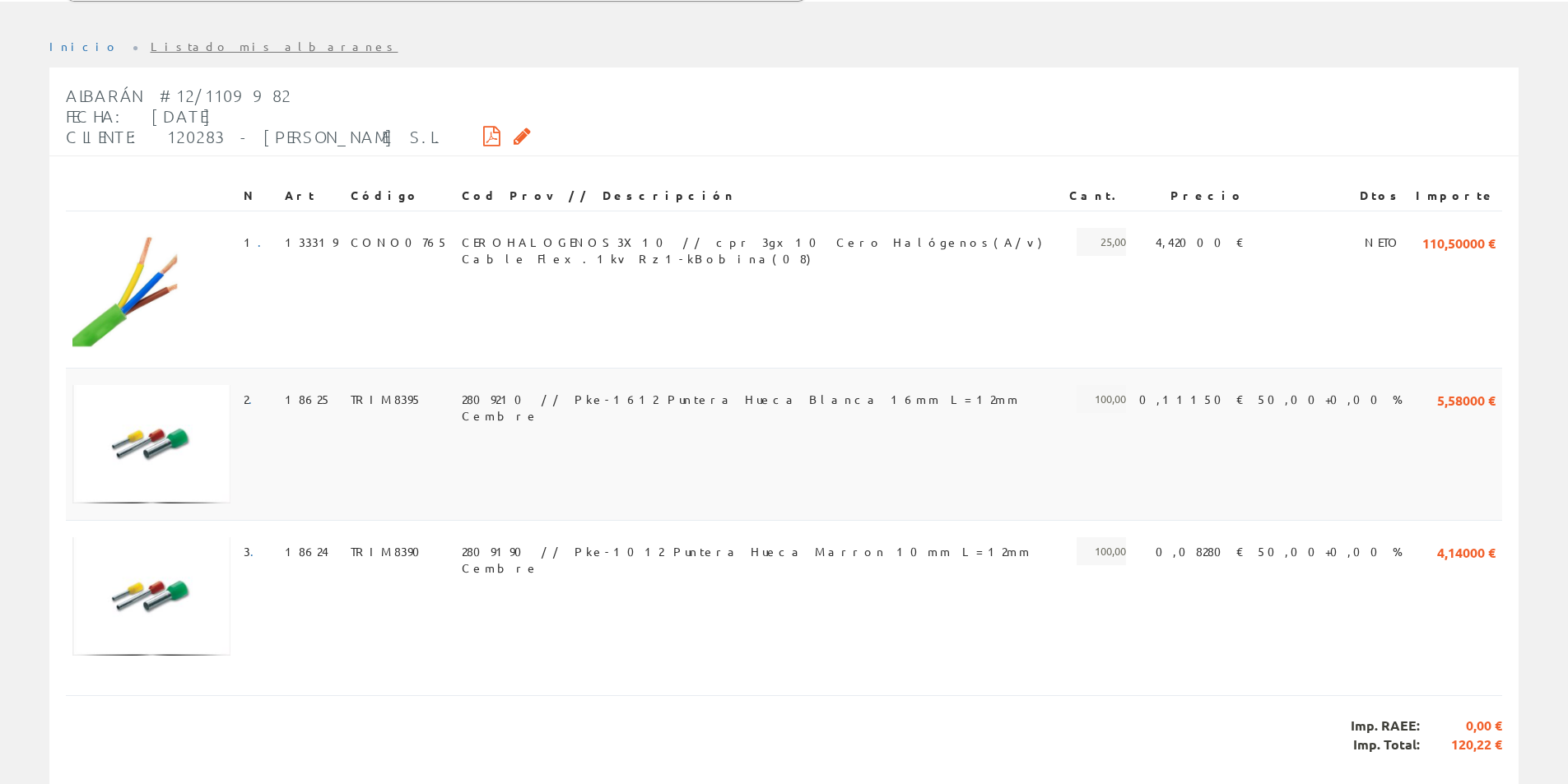
scroll to position [247, 0]
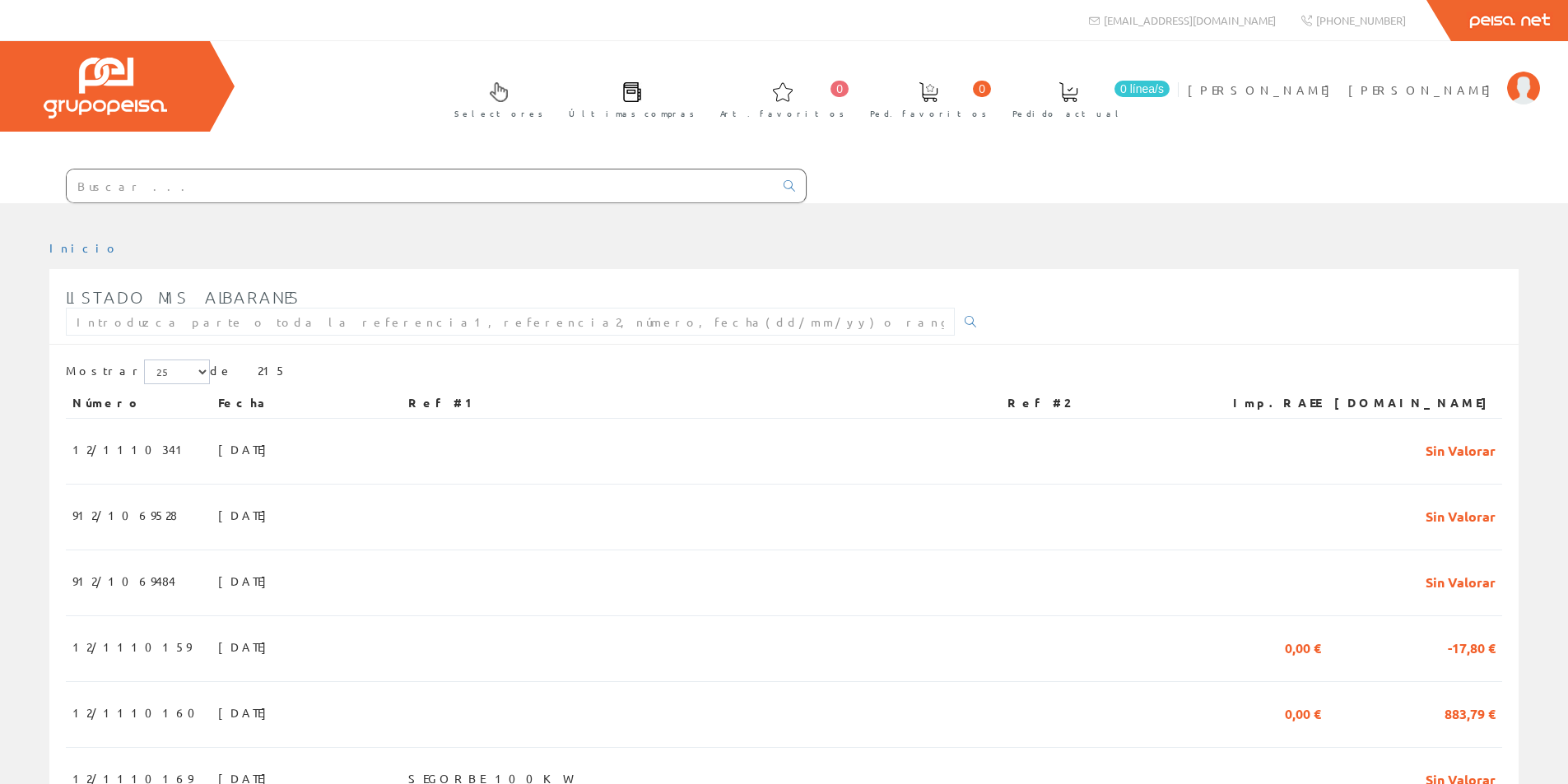
scroll to position [823, 0]
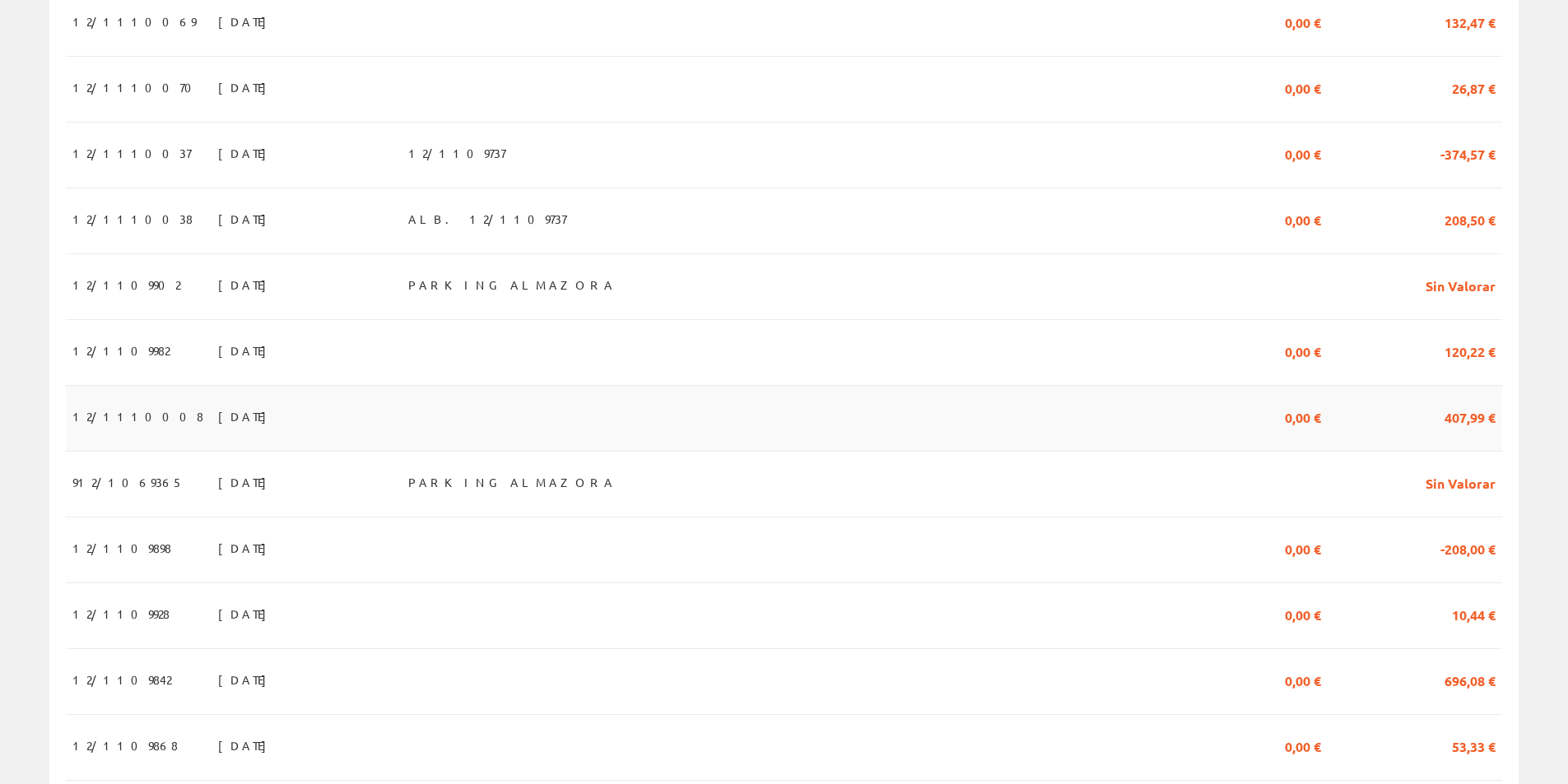
click at [133, 431] on span "12/1110008" at bounding box center [138, 417] width 131 height 28
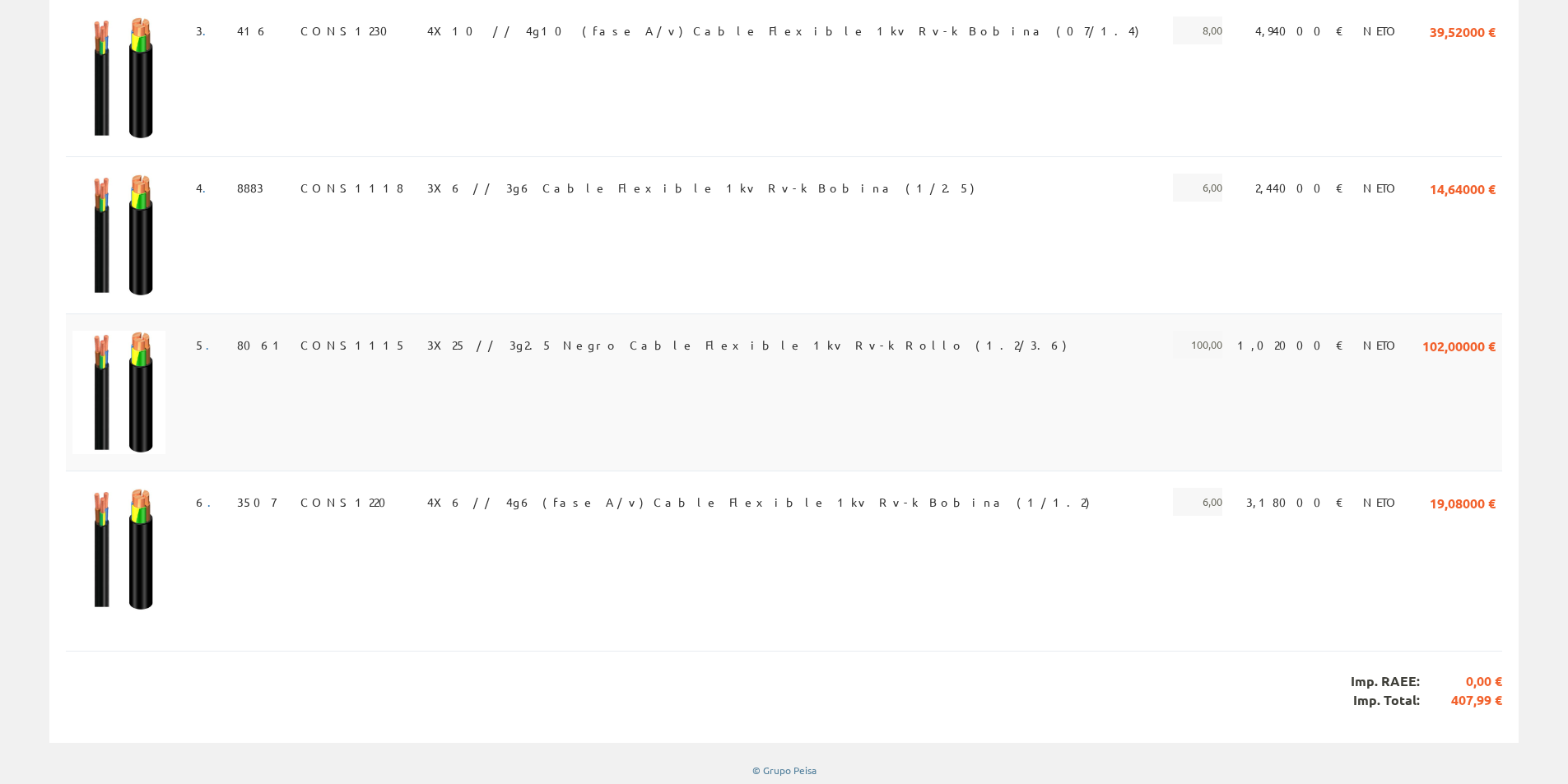
scroll to position [731, 0]
